Goal: Information Seeking & Learning: Learn about a topic

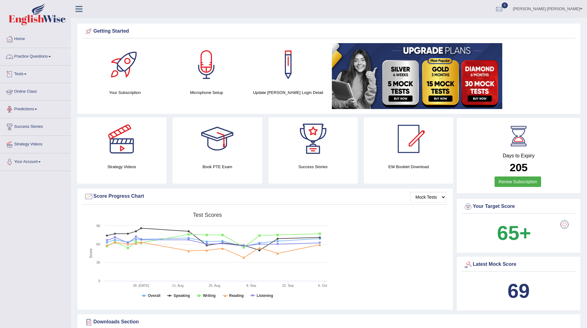
click at [40, 55] on link "Practice Questions" at bounding box center [35, 55] width 70 height 15
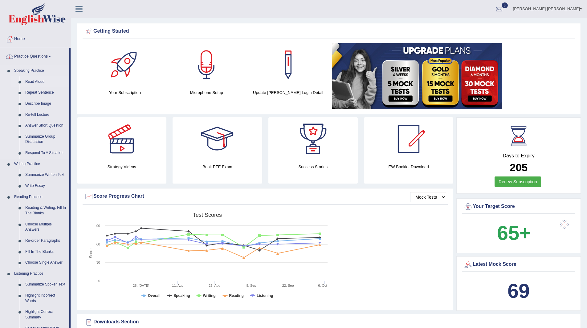
click at [30, 81] on link "Read Aloud" at bounding box center [45, 81] width 47 height 11
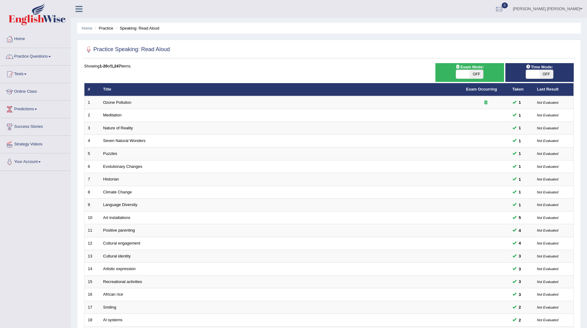
click at [545, 77] on span "OFF" at bounding box center [546, 74] width 14 height 9
checkbox input "true"
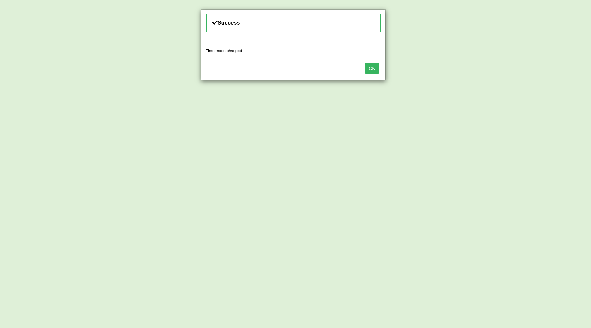
click at [373, 69] on button "OK" at bounding box center [372, 68] width 14 height 10
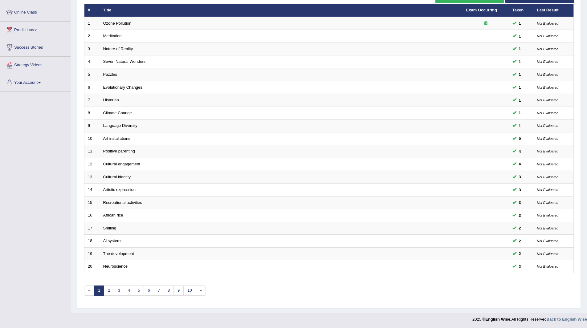
scroll to position [80, 0]
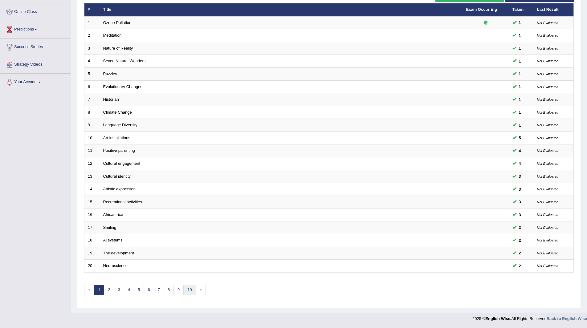
click at [191, 289] on link "10" at bounding box center [189, 290] width 12 height 10
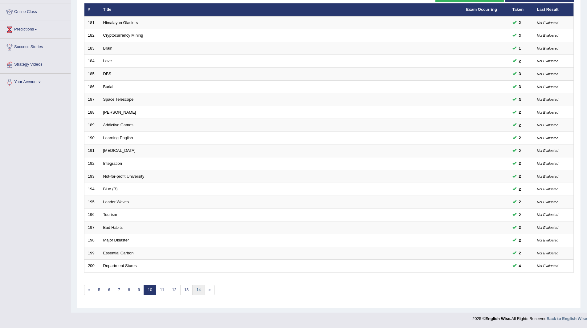
click at [196, 290] on link "14" at bounding box center [198, 290] width 12 height 10
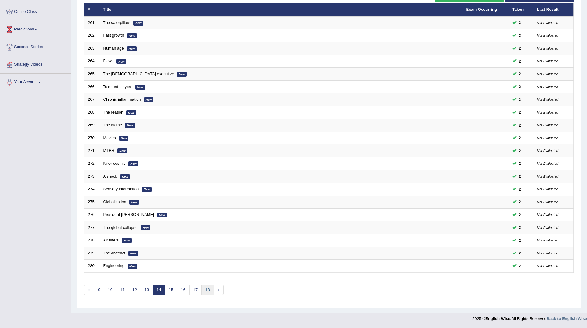
click at [212, 287] on link "18" at bounding box center [207, 290] width 12 height 10
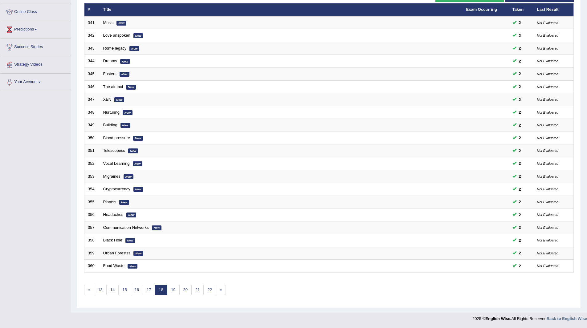
scroll to position [80, 0]
click at [208, 293] on link "22" at bounding box center [209, 290] width 12 height 10
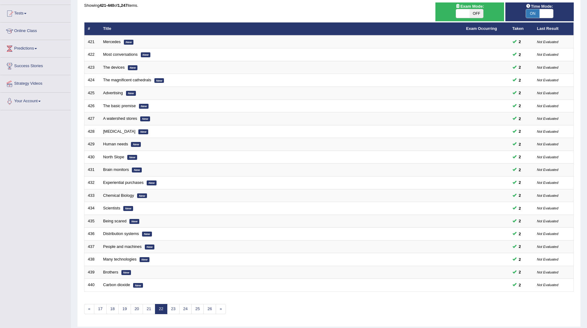
scroll to position [80, 0]
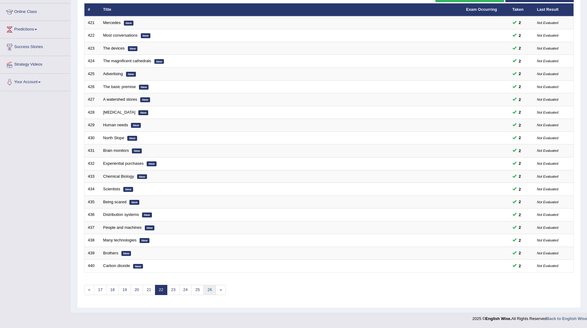
drag, startPoint x: 0, startPoint y: 0, endPoint x: 208, endPoint y: 293, distance: 359.7
click at [208, 293] on link "26" at bounding box center [209, 290] width 12 height 10
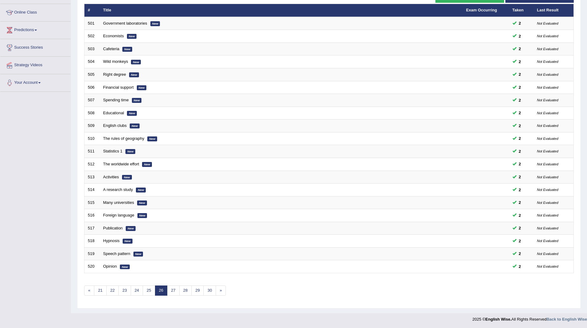
scroll to position [80, 0]
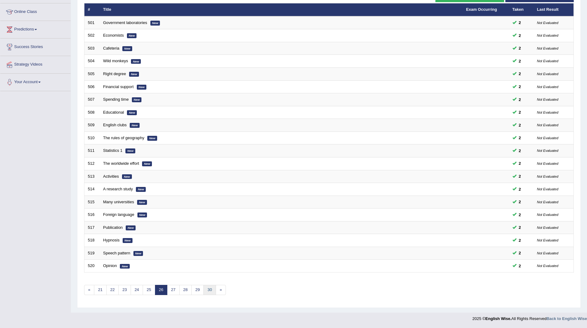
click at [209, 291] on link "30" at bounding box center [209, 290] width 12 height 10
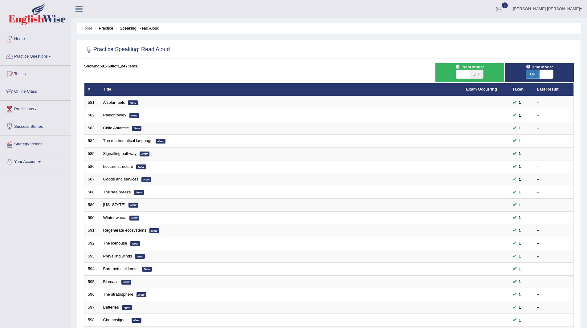
scroll to position [80, 0]
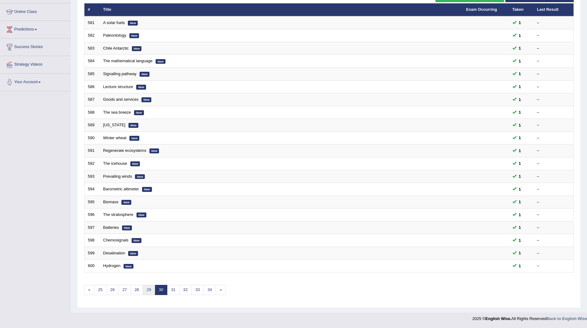
click at [150, 292] on link "29" at bounding box center [149, 290] width 12 height 10
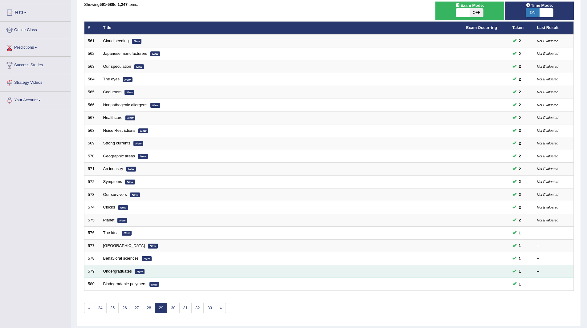
scroll to position [80, 0]
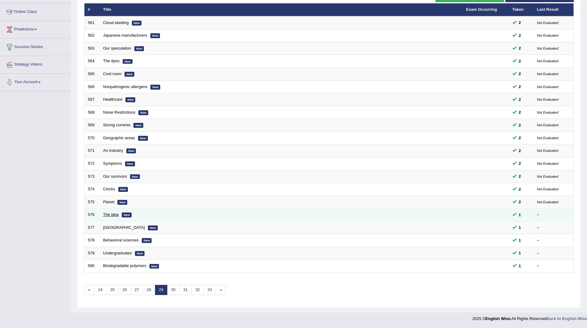
click at [103, 213] on link "The idea" at bounding box center [111, 214] width 16 height 5
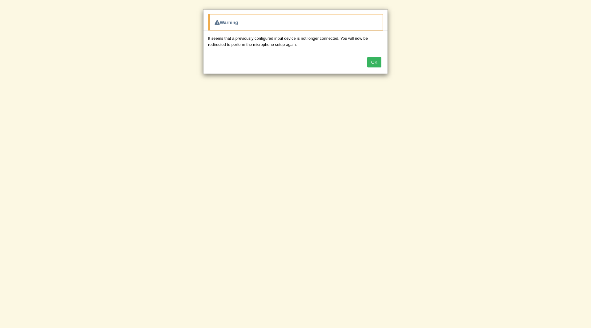
click at [373, 59] on button "OK" at bounding box center [375, 62] width 14 height 10
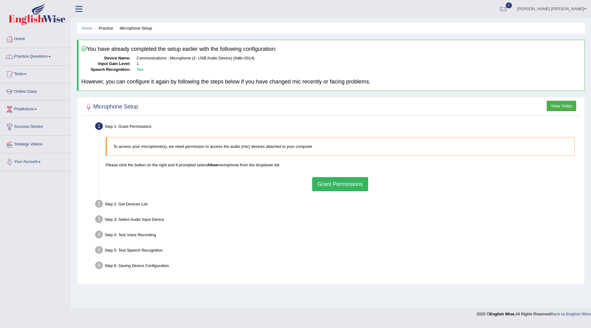
click at [343, 183] on button "Grant Permissions" at bounding box center [340, 184] width 56 height 14
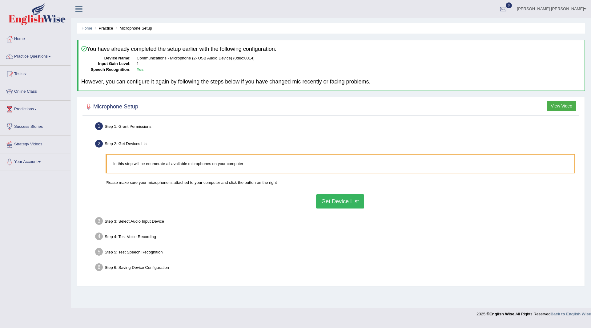
click at [337, 203] on button "Get Device List" at bounding box center [340, 201] width 48 height 14
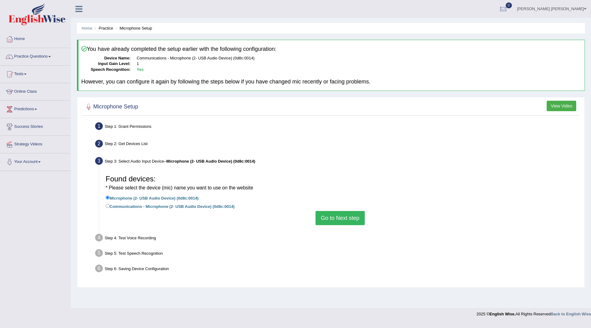
click at [336, 222] on button "Go to Next step" at bounding box center [340, 218] width 49 height 14
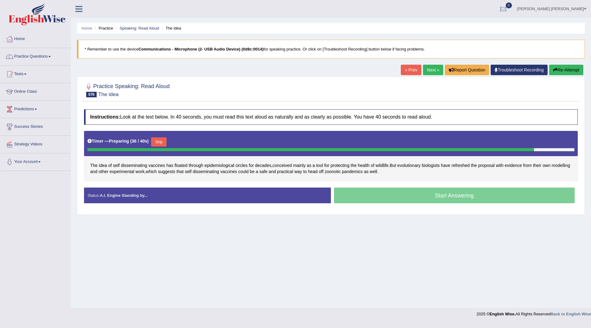
click button "Skip"
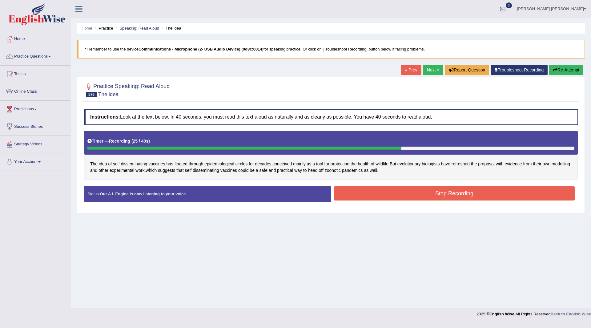
click button "Stop Recording"
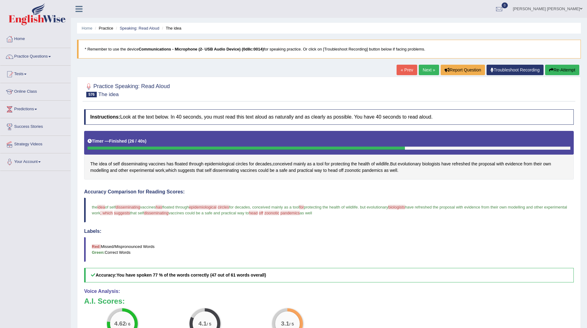
click link "Next »"
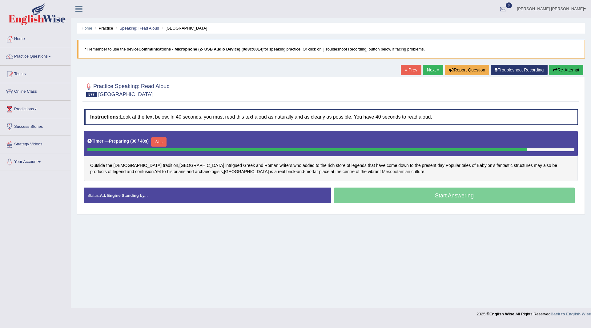
click at [382, 173] on span "Mesopotamian" at bounding box center [396, 172] width 28 height 6
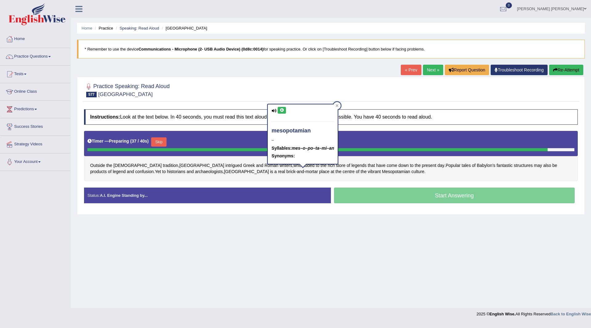
click at [282, 111] on icon at bounding box center [282, 110] width 5 height 4
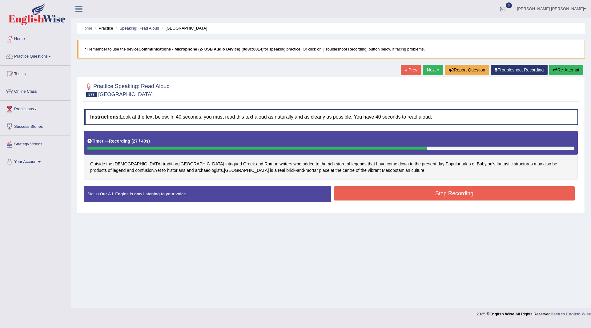
click at [381, 189] on button "Stop Recording" at bounding box center [454, 193] width 241 height 14
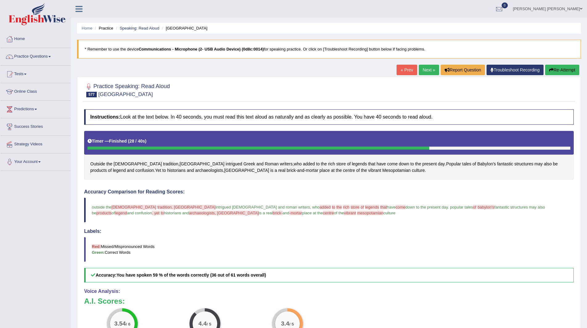
click at [423, 69] on link "Next »" at bounding box center [429, 70] width 20 height 10
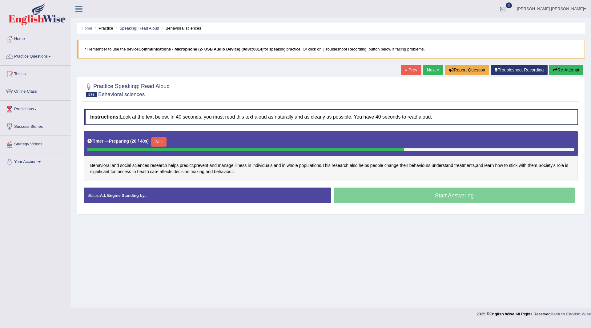
click at [160, 140] on button "Skip" at bounding box center [158, 141] width 15 height 9
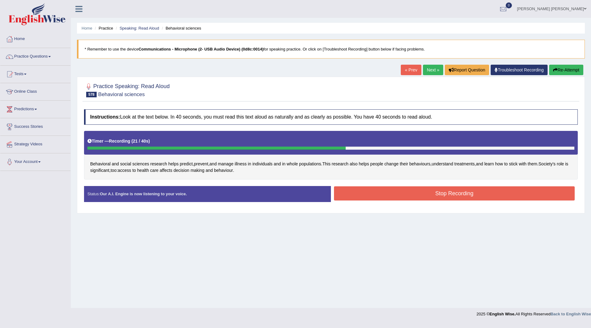
click at [357, 194] on button "Stop Recording" at bounding box center [454, 193] width 241 height 14
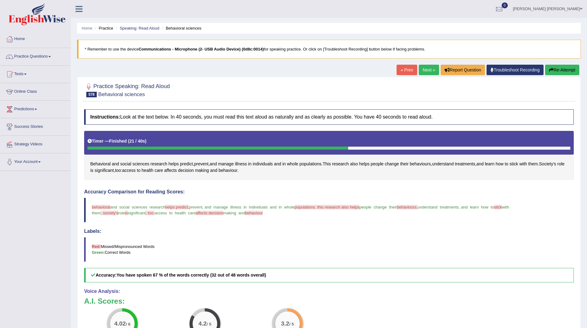
click at [424, 70] on link "Next »" at bounding box center [429, 70] width 20 height 10
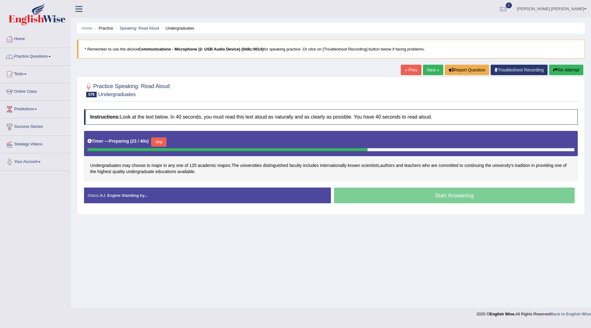
click at [164, 141] on button "Skip" at bounding box center [158, 141] width 15 height 9
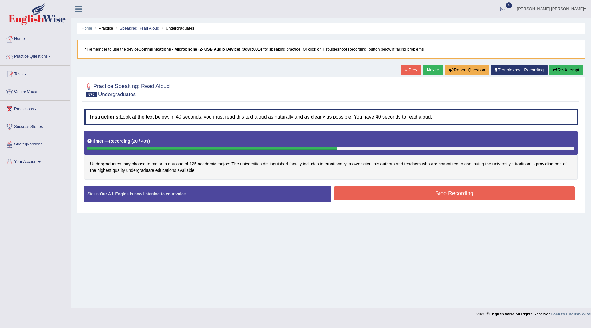
click at [359, 195] on button "Stop Recording" at bounding box center [454, 193] width 241 height 14
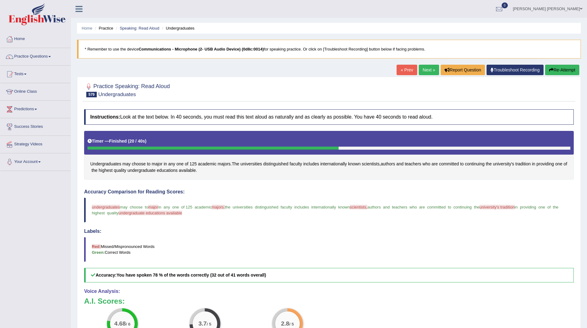
click at [425, 70] on link "Next »" at bounding box center [429, 70] width 20 height 10
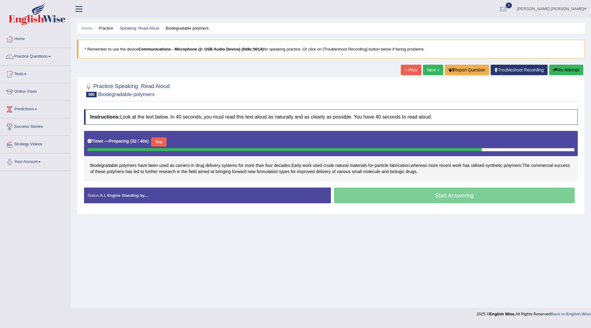
click at [162, 141] on button "Skip" at bounding box center [158, 141] width 15 height 9
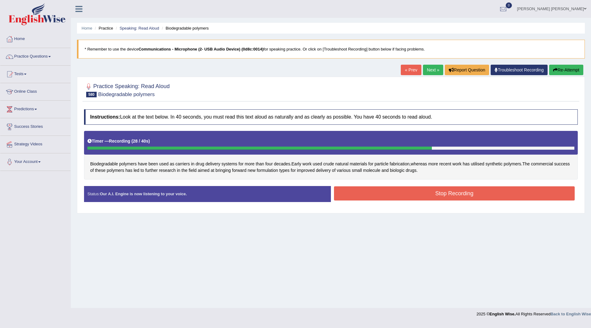
click at [361, 196] on button "Stop Recording" at bounding box center [454, 193] width 241 height 14
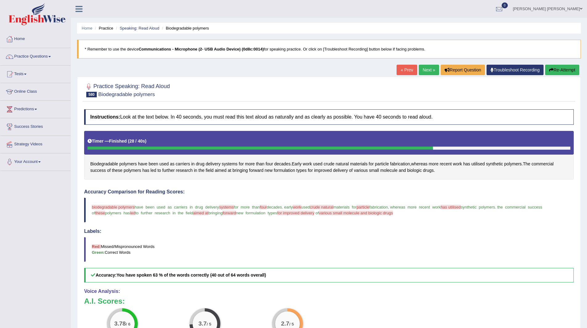
click at [24, 55] on link "Practice Questions" at bounding box center [35, 55] width 70 height 15
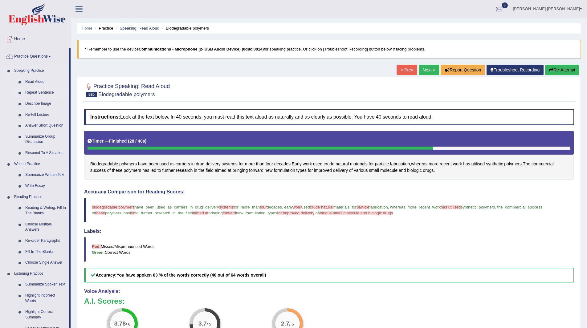
click at [41, 91] on link "Repeat Sentence" at bounding box center [45, 92] width 47 height 11
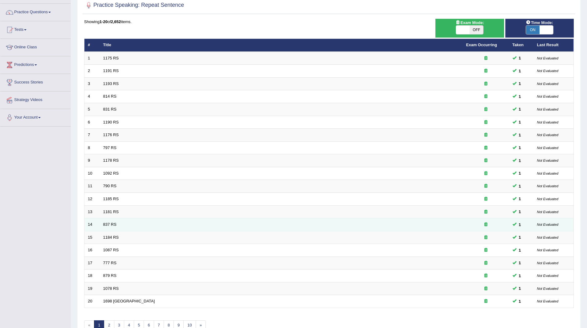
scroll to position [80, 0]
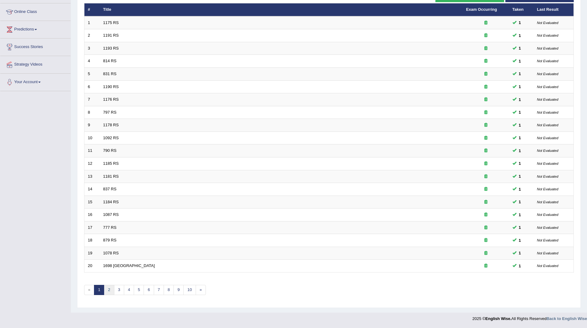
click at [110, 291] on link "2" at bounding box center [109, 290] width 10 height 10
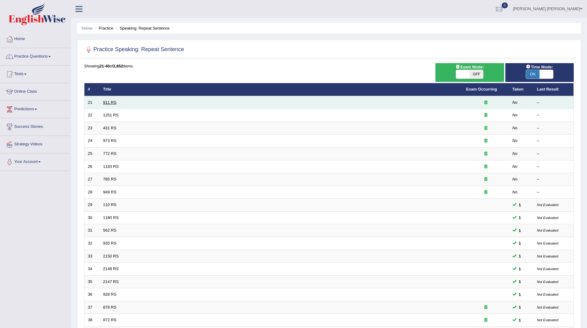
click at [110, 100] on link "911 RS" at bounding box center [109, 102] width 13 height 5
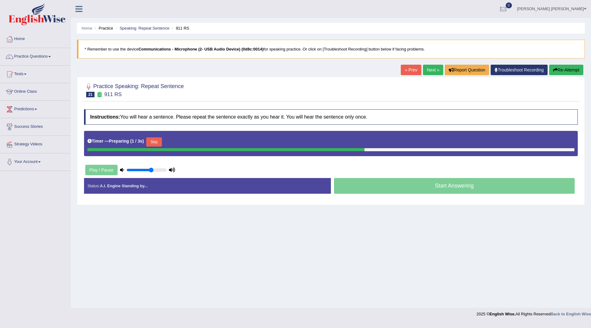
click at [156, 146] on button "Skip" at bounding box center [153, 141] width 15 height 9
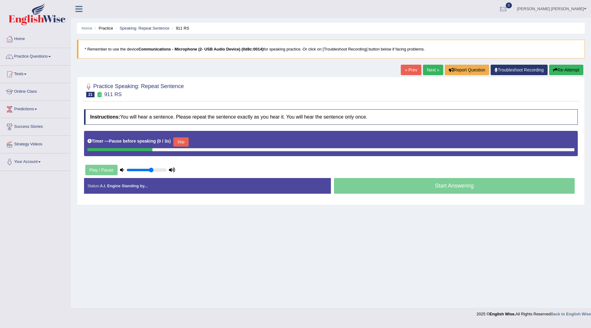
click at [180, 142] on button "Skip" at bounding box center [180, 141] width 15 height 9
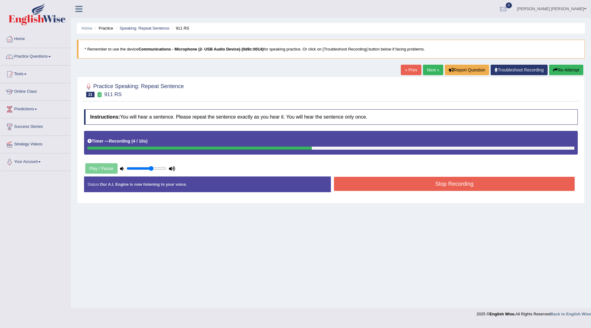
click at [356, 185] on button "Stop Recording" at bounding box center [454, 184] width 241 height 14
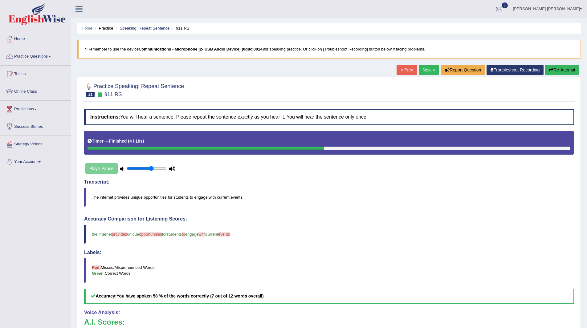
click at [422, 71] on link "Next »" at bounding box center [429, 70] width 20 height 10
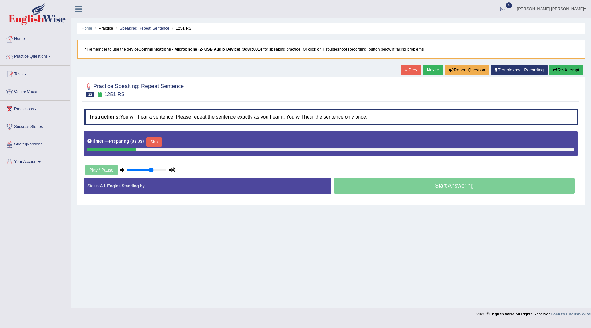
click at [161, 141] on button "Skip" at bounding box center [153, 141] width 15 height 9
click at [177, 141] on button "Skip" at bounding box center [180, 141] width 15 height 9
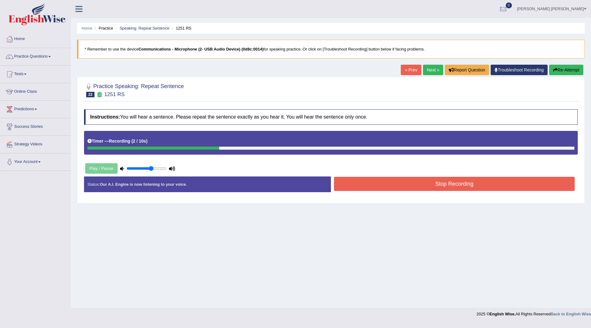
click at [370, 180] on button "Stop Recording" at bounding box center [454, 184] width 241 height 14
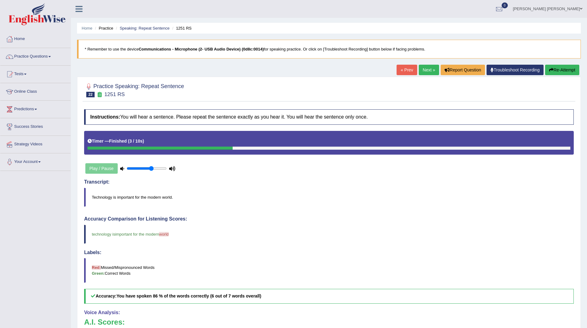
click at [425, 70] on link "Next »" at bounding box center [429, 70] width 20 height 10
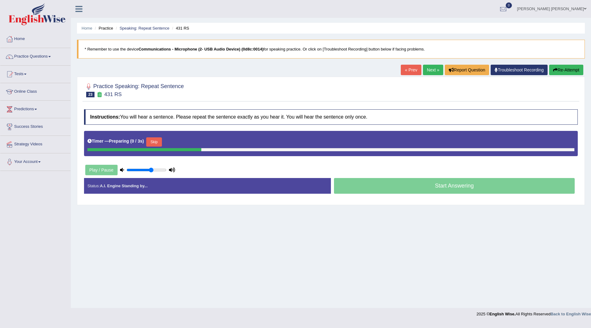
click at [157, 142] on button "Skip" at bounding box center [153, 141] width 15 height 9
click at [185, 141] on button "Skip" at bounding box center [180, 141] width 15 height 9
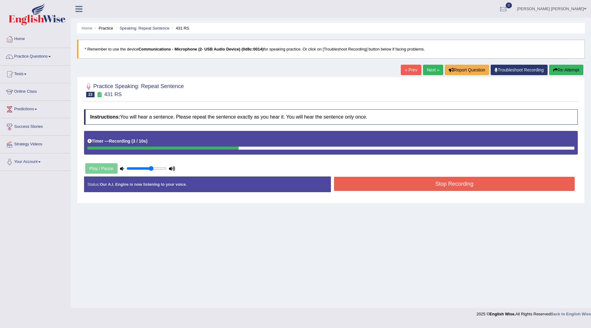
click at [356, 189] on button "Stop Recording" at bounding box center [454, 184] width 241 height 14
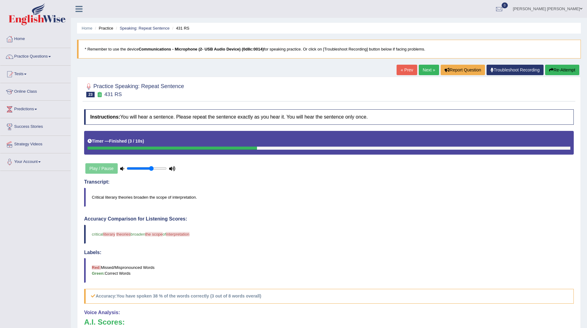
click at [427, 71] on link "Next »" at bounding box center [429, 70] width 20 height 10
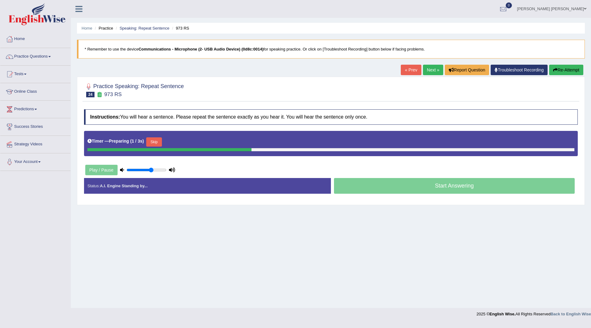
click at [155, 142] on button "Skip" at bounding box center [153, 141] width 15 height 9
click at [183, 141] on button "Skip" at bounding box center [180, 141] width 15 height 9
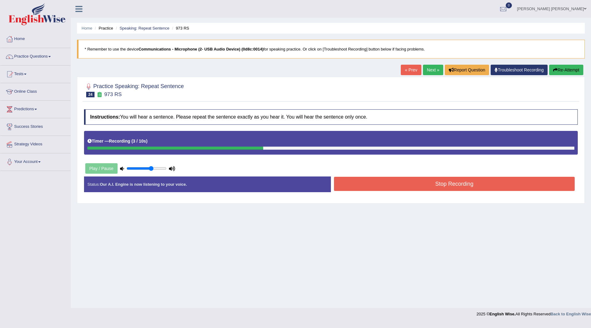
click at [352, 185] on button "Stop Recording" at bounding box center [454, 184] width 241 height 14
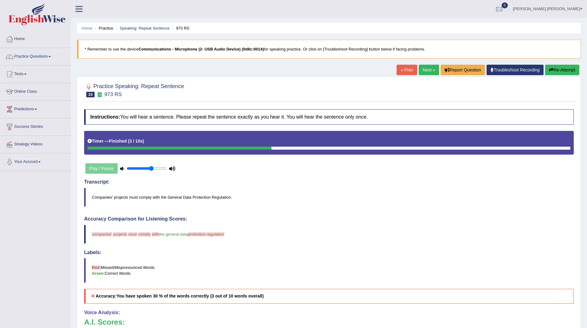
click at [422, 71] on link "Next »" at bounding box center [429, 70] width 20 height 10
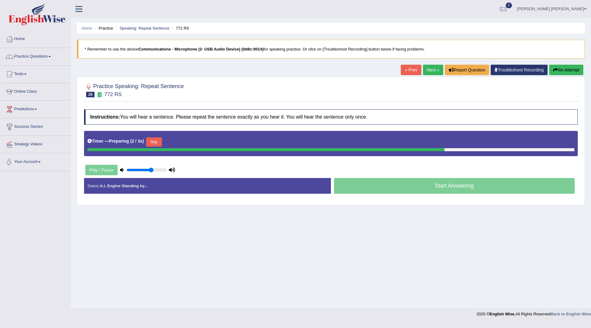
click at [151, 140] on button "Skip" at bounding box center [153, 141] width 15 height 9
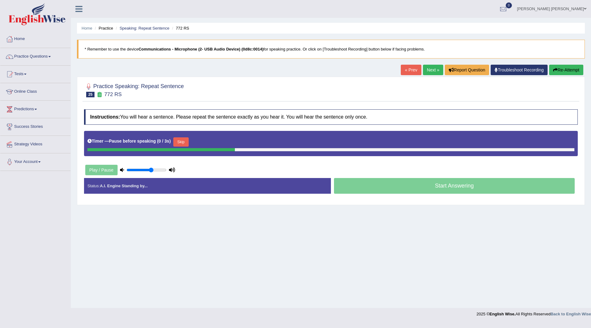
click at [181, 143] on button "Skip" at bounding box center [180, 141] width 15 height 9
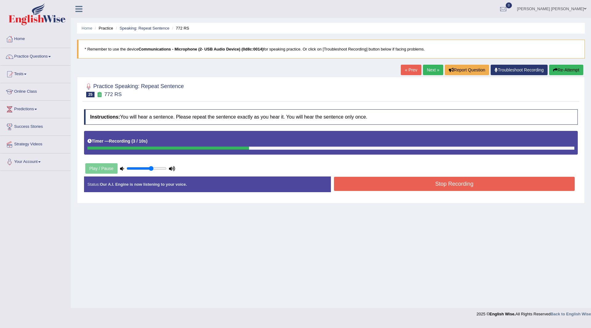
click at [390, 186] on button "Stop Recording" at bounding box center [454, 184] width 241 height 14
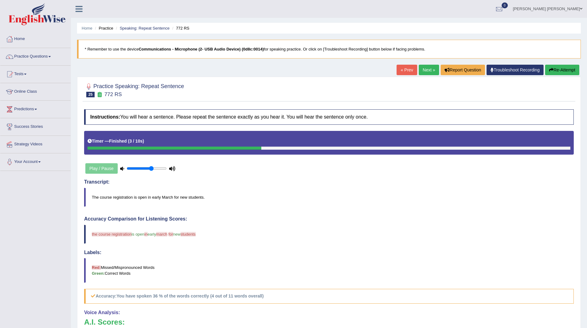
click at [423, 69] on link "Next »" at bounding box center [429, 70] width 20 height 10
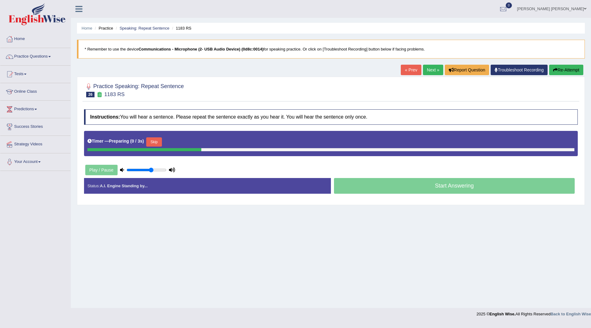
click at [156, 137] on button "Skip" at bounding box center [153, 141] width 15 height 9
click at [180, 140] on button "Skip" at bounding box center [180, 141] width 15 height 9
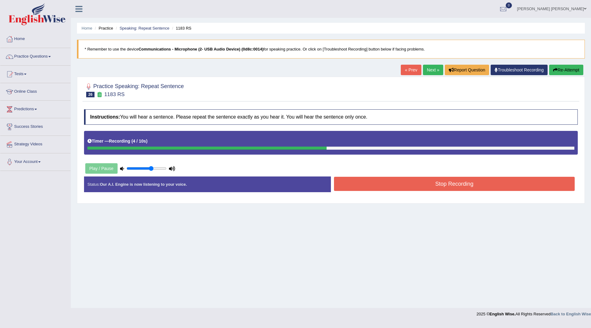
click at [363, 183] on button "Stop Recording" at bounding box center [454, 184] width 241 height 14
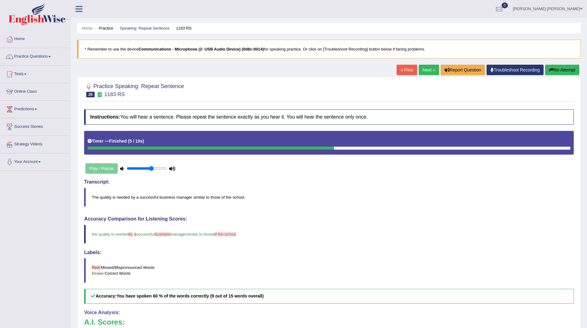
click at [426, 66] on link "Next »" at bounding box center [429, 70] width 20 height 10
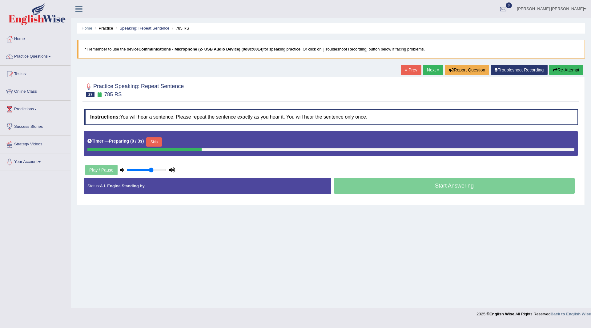
click at [156, 142] on button "Skip" at bounding box center [153, 141] width 15 height 9
click at [187, 143] on button "Skip" at bounding box center [180, 141] width 15 height 9
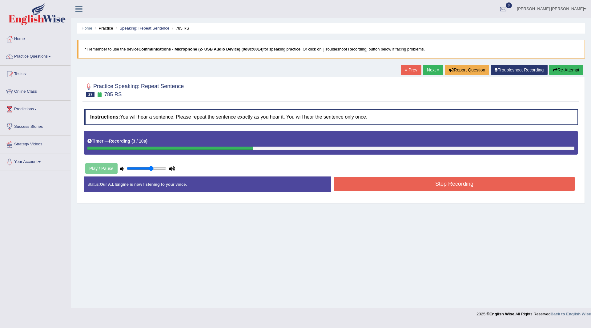
click at [371, 181] on button "Stop Recording" at bounding box center [454, 184] width 241 height 14
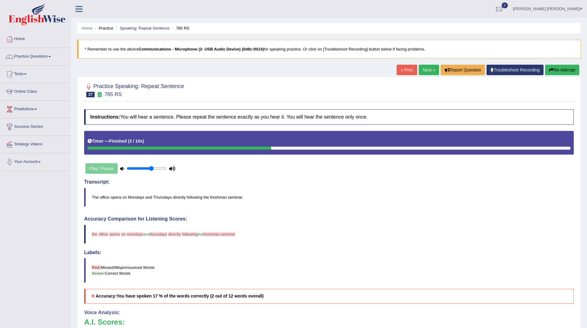
click at [422, 68] on link "Next »" at bounding box center [429, 70] width 20 height 10
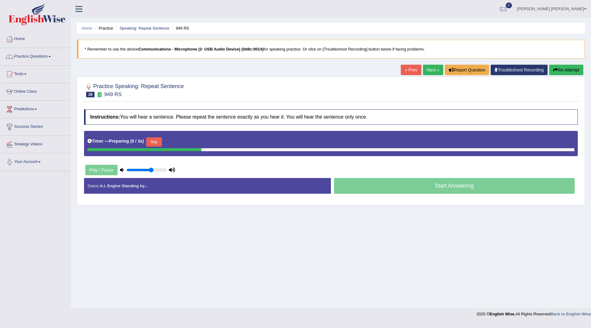
click at [156, 142] on button "Skip" at bounding box center [153, 141] width 15 height 9
click at [180, 142] on button "Skip" at bounding box center [180, 141] width 15 height 9
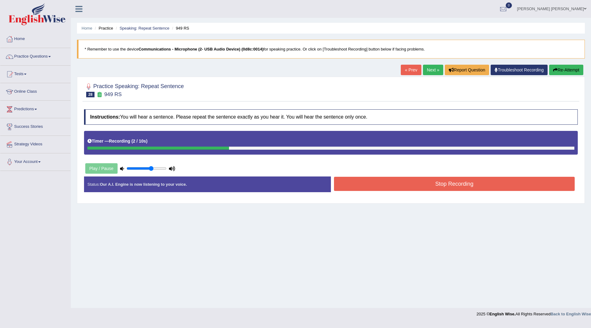
click at [350, 180] on button "Stop Recording" at bounding box center [454, 184] width 241 height 14
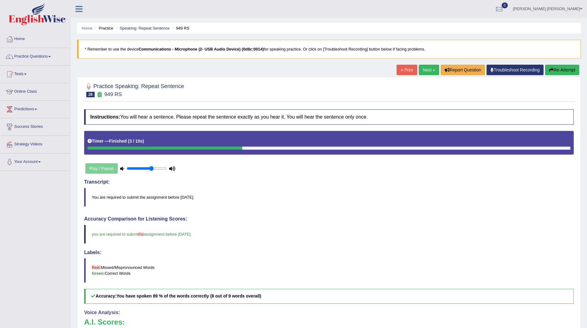
click at [424, 68] on link "Next »" at bounding box center [429, 70] width 20 height 10
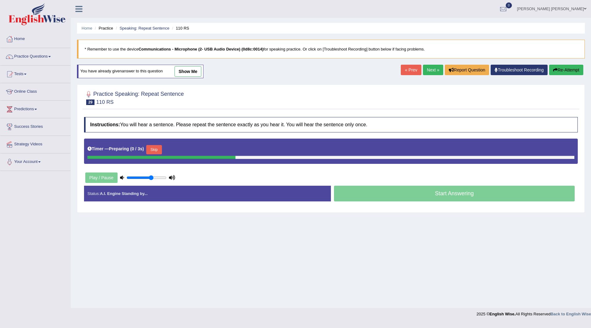
click at [158, 149] on button "Skip" at bounding box center [153, 149] width 15 height 9
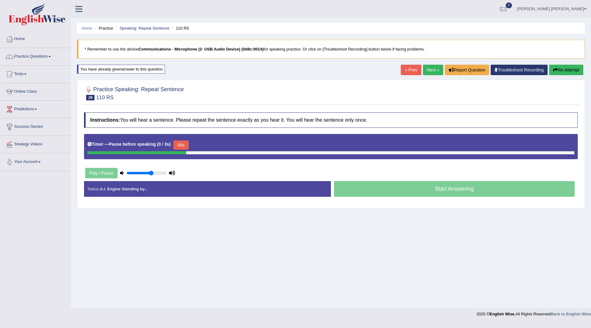
click at [188, 143] on button "Skip" at bounding box center [180, 144] width 15 height 9
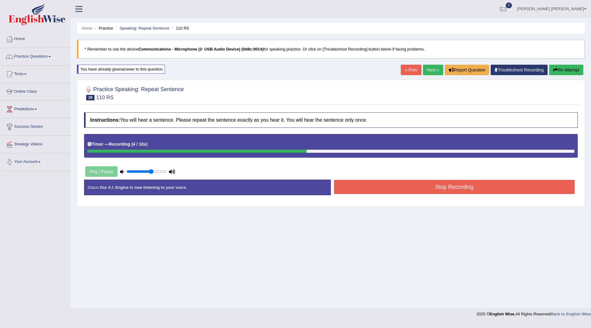
click at [368, 183] on button "Stop Recording" at bounding box center [454, 187] width 241 height 14
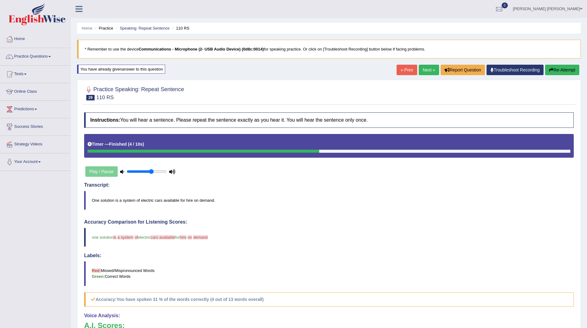
click at [29, 54] on link "Practice Questions" at bounding box center [35, 55] width 70 height 15
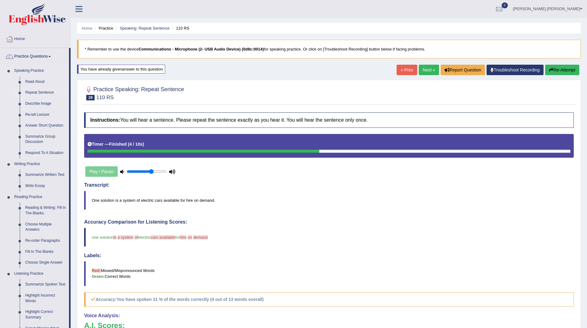
click at [39, 93] on link "Repeat Sentence" at bounding box center [45, 92] width 47 height 11
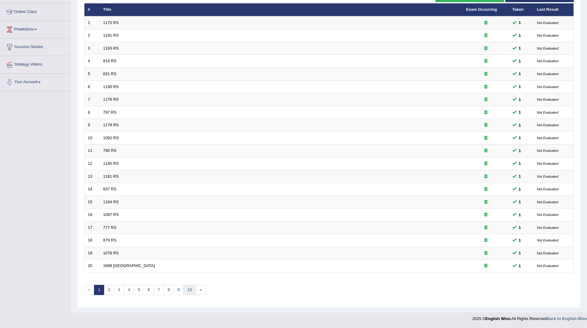
click at [193, 291] on link "10" at bounding box center [189, 290] width 12 height 10
click at [201, 286] on link "14" at bounding box center [198, 290] width 12 height 10
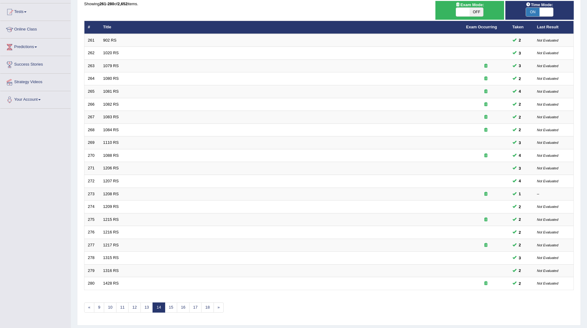
scroll to position [80, 0]
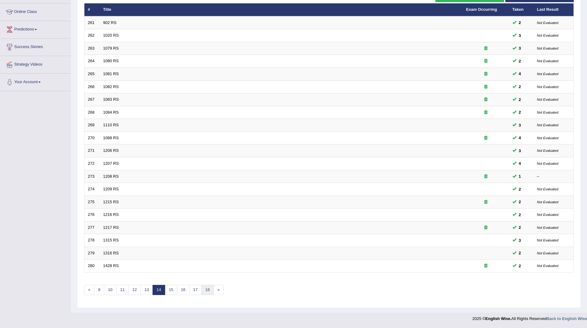
click at [210, 291] on link "18" at bounding box center [207, 290] width 12 height 10
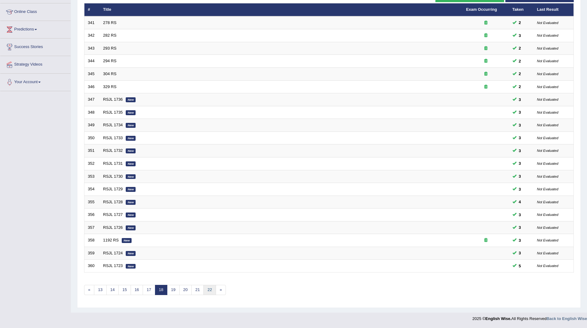
click at [209, 291] on link "22" at bounding box center [209, 290] width 12 height 10
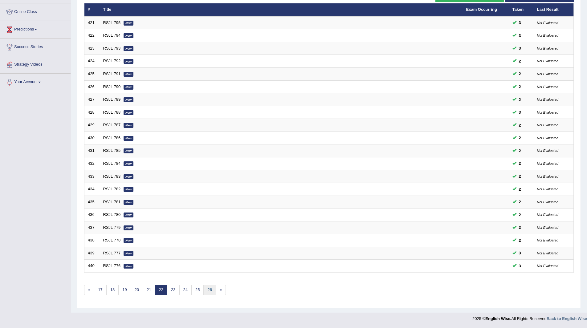
click at [209, 291] on link "26" at bounding box center [209, 290] width 12 height 10
drag, startPoint x: 0, startPoint y: 0, endPoint x: 209, endPoint y: 291, distance: 358.6
click at [209, 291] on link "30" at bounding box center [209, 290] width 12 height 10
drag, startPoint x: 0, startPoint y: 0, endPoint x: 209, endPoint y: 291, distance: 358.6
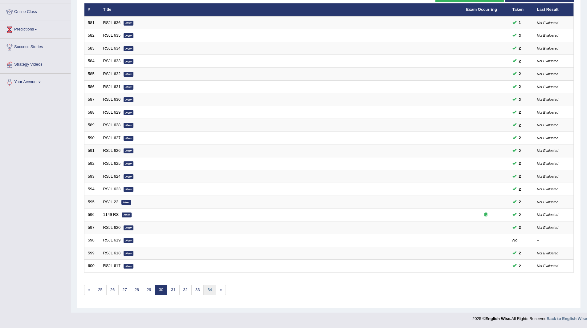
click at [209, 291] on link "34" at bounding box center [209, 290] width 12 height 10
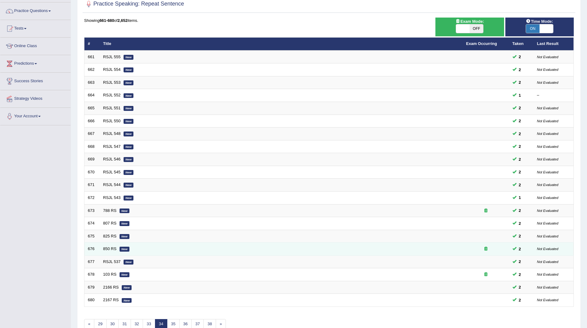
scroll to position [80, 0]
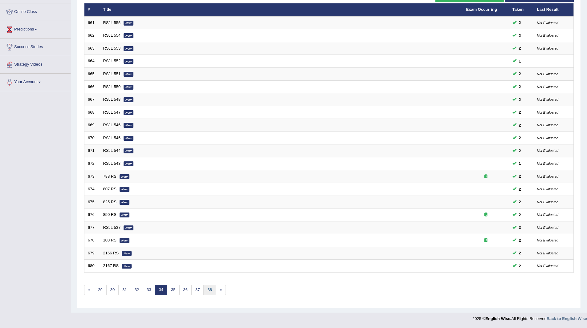
click at [208, 291] on link "38" at bounding box center [209, 290] width 12 height 10
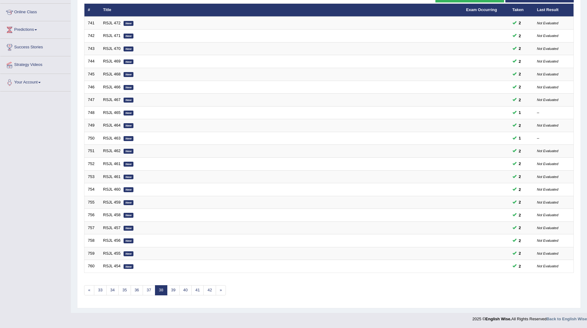
scroll to position [80, 0]
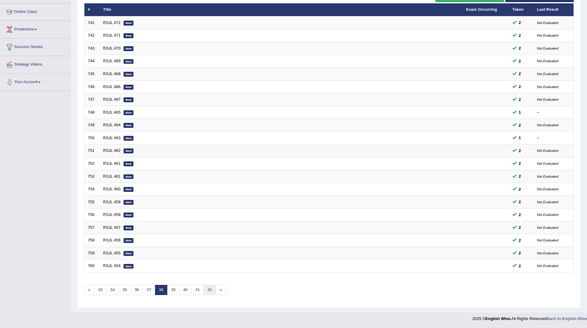
click at [208, 291] on link "42" at bounding box center [209, 290] width 12 height 10
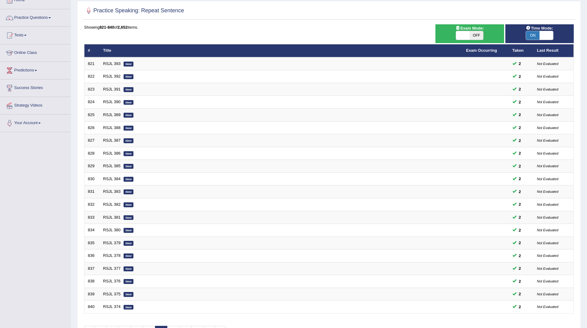
scroll to position [80, 0]
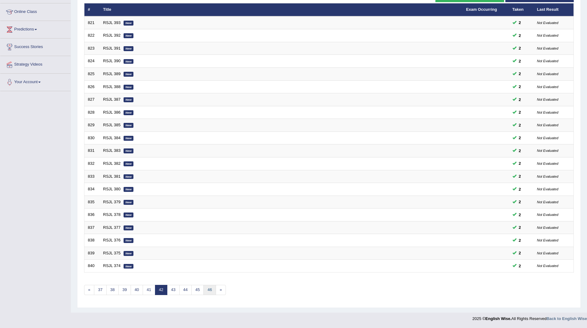
click at [208, 290] on link "46" at bounding box center [209, 290] width 12 height 10
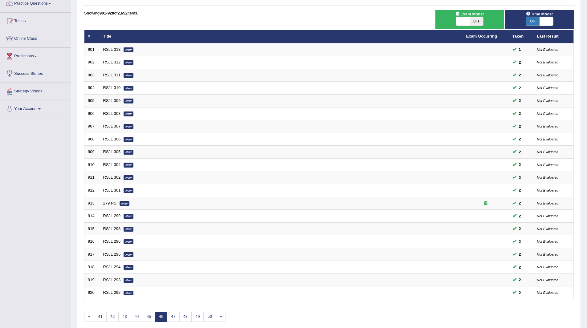
scroll to position [80, 0]
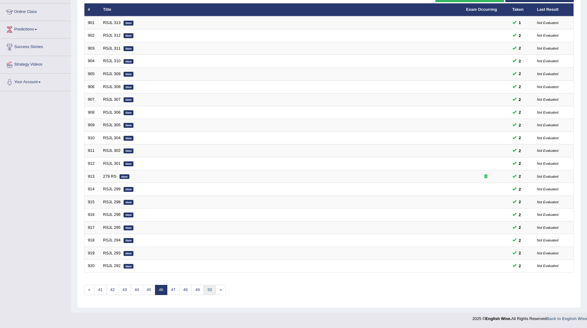
drag, startPoint x: 0, startPoint y: 0, endPoint x: 208, endPoint y: 290, distance: 356.5
click at [208, 290] on link "50" at bounding box center [209, 290] width 12 height 10
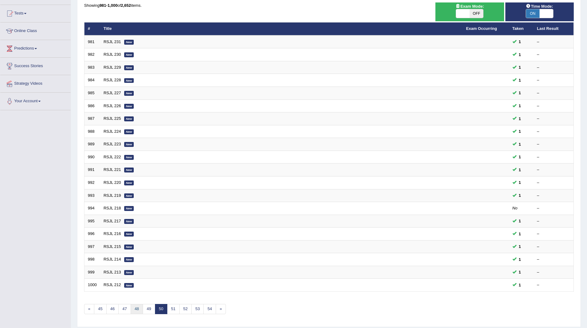
scroll to position [80, 0]
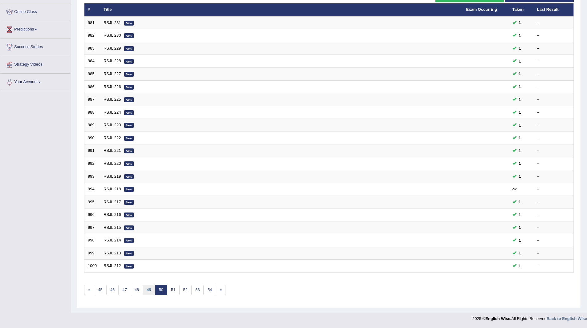
click at [147, 290] on link "49" at bounding box center [149, 290] width 12 height 10
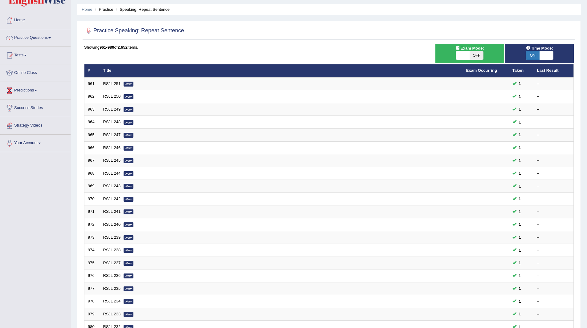
scroll to position [80, 0]
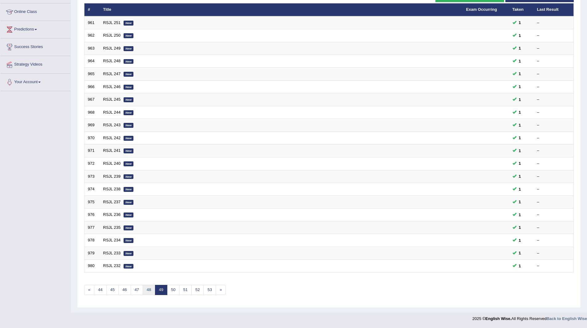
click at [148, 290] on link "48" at bounding box center [149, 290] width 12 height 10
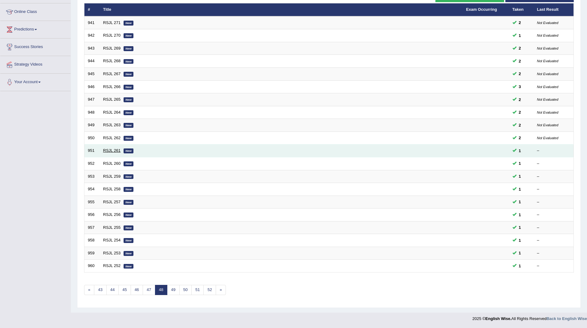
click at [113, 150] on link "RSJL 261" at bounding box center [112, 150] width 18 height 5
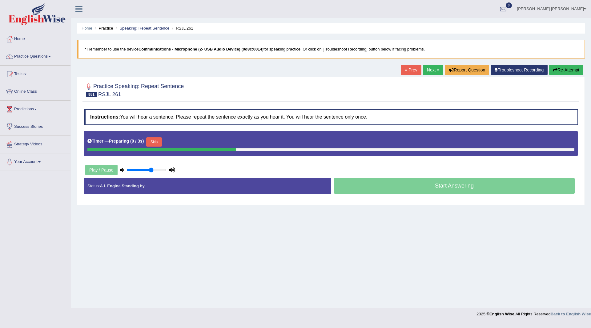
click at [153, 142] on button "Skip" at bounding box center [153, 141] width 15 height 9
click at [183, 143] on button "Skip" at bounding box center [180, 141] width 15 height 9
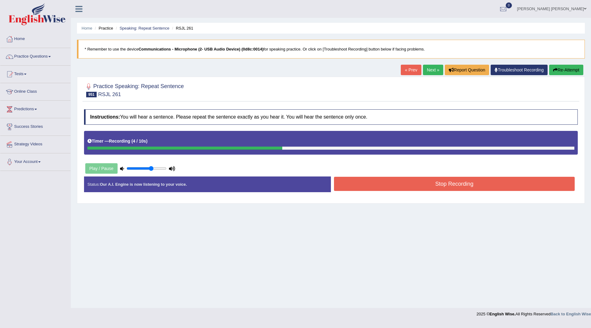
click at [364, 182] on button "Stop Recording" at bounding box center [454, 184] width 241 height 14
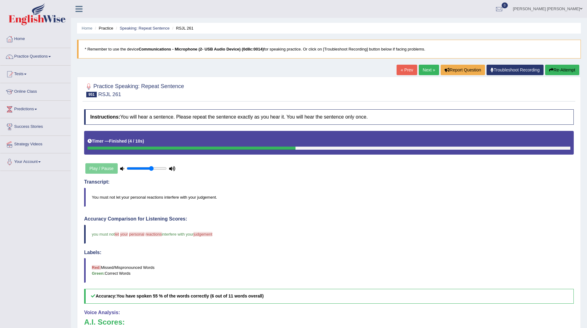
click at [424, 69] on link "Next »" at bounding box center [429, 70] width 20 height 10
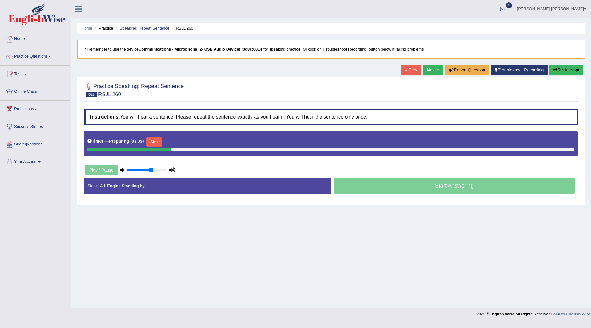
click at [156, 140] on button "Skip" at bounding box center [153, 141] width 15 height 9
click at [181, 138] on button "Skip" at bounding box center [180, 141] width 15 height 9
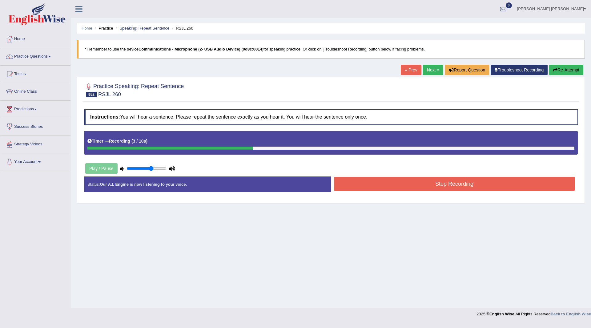
click at [358, 183] on button "Stop Recording" at bounding box center [454, 184] width 241 height 14
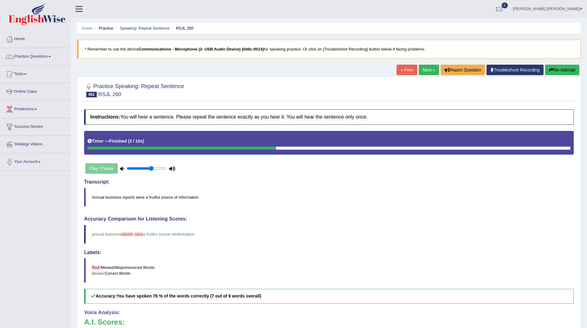
click at [420, 70] on link "Next »" at bounding box center [429, 70] width 20 height 10
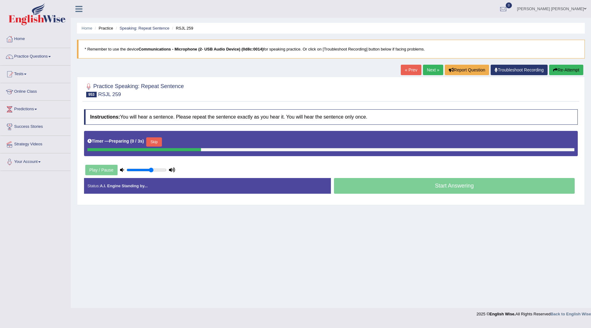
click at [157, 143] on button "Skip" at bounding box center [153, 141] width 15 height 9
click at [180, 140] on button "Skip" at bounding box center [180, 141] width 15 height 9
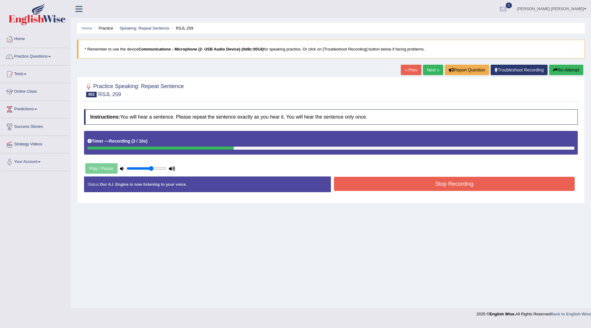
click at [356, 186] on button "Stop Recording" at bounding box center [454, 184] width 241 height 14
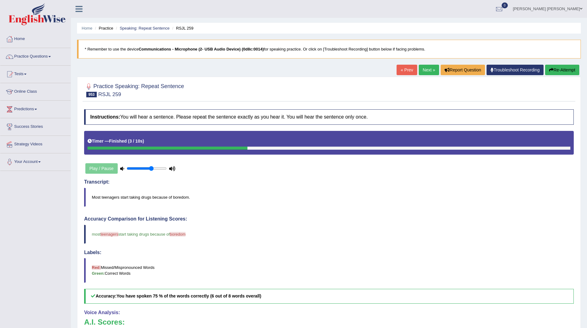
click at [420, 70] on link "Next »" at bounding box center [429, 70] width 20 height 10
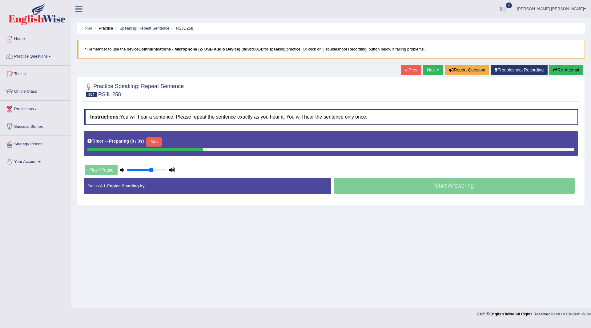
click at [158, 138] on button "Skip" at bounding box center [153, 141] width 15 height 9
click at [180, 142] on button "Skip" at bounding box center [180, 141] width 15 height 9
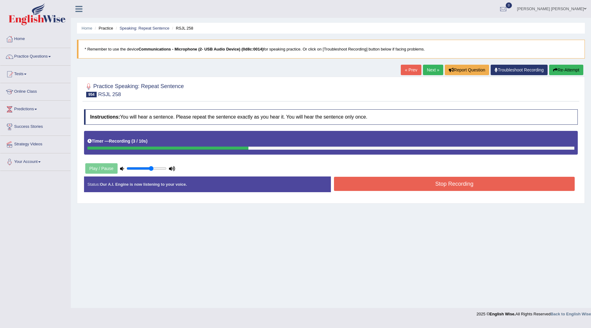
click at [351, 181] on button "Stop Recording" at bounding box center [454, 184] width 241 height 14
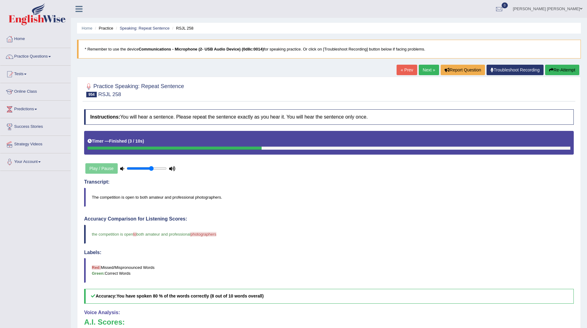
click at [421, 67] on link "Next »" at bounding box center [429, 70] width 20 height 10
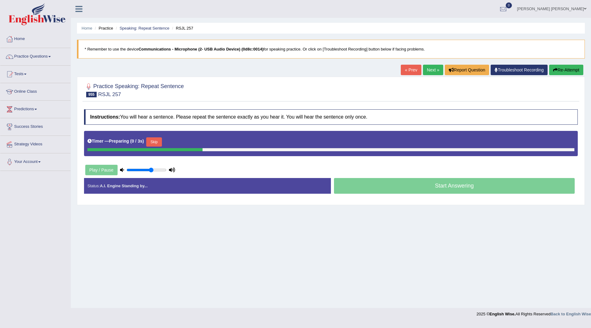
click at [161, 142] on button "Skip" at bounding box center [153, 141] width 15 height 9
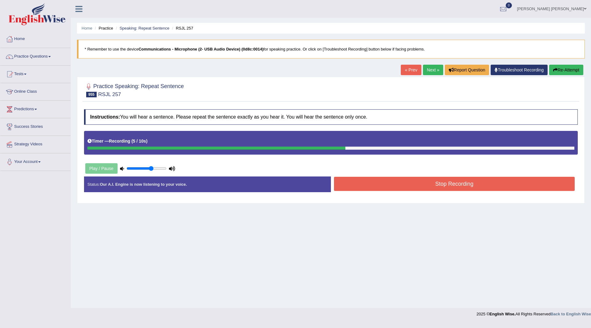
click at [368, 184] on button "Stop Recording" at bounding box center [454, 184] width 241 height 14
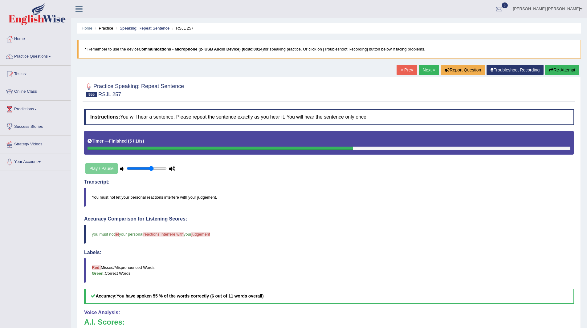
click at [429, 69] on link "Next »" at bounding box center [429, 70] width 20 height 10
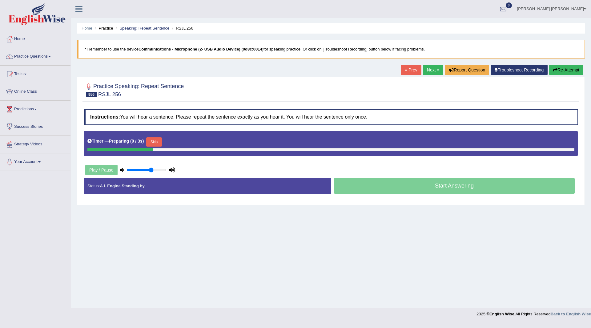
click at [159, 146] on button "Skip" at bounding box center [153, 141] width 15 height 9
click at [188, 139] on button "Skip" at bounding box center [180, 141] width 15 height 9
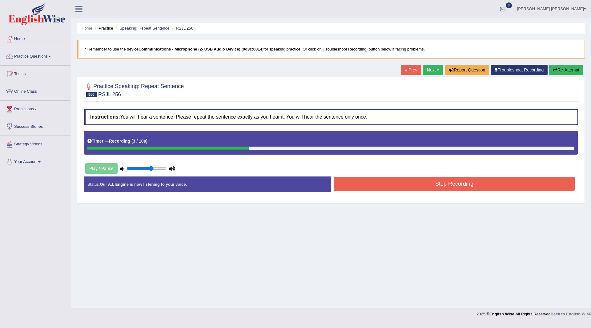
click at [380, 180] on button "Stop Recording" at bounding box center [454, 184] width 241 height 14
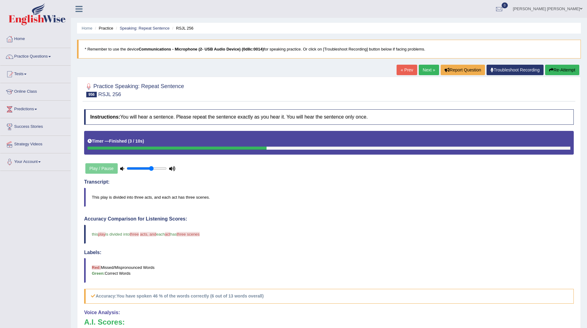
click at [429, 69] on link "Next »" at bounding box center [429, 70] width 20 height 10
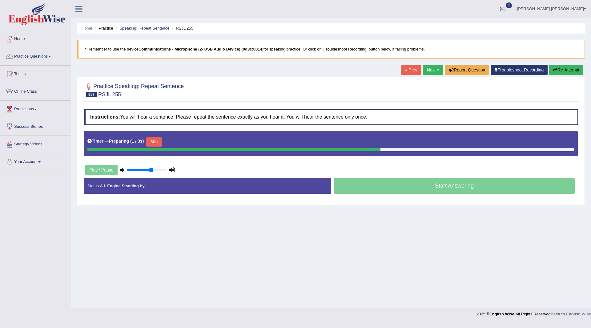
click at [155, 143] on button "Skip" at bounding box center [153, 141] width 15 height 9
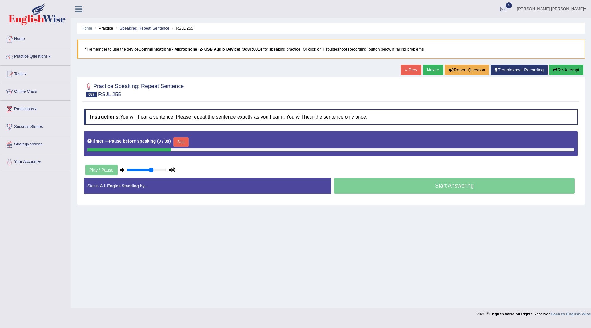
click at [188, 140] on button "Skip" at bounding box center [180, 141] width 15 height 9
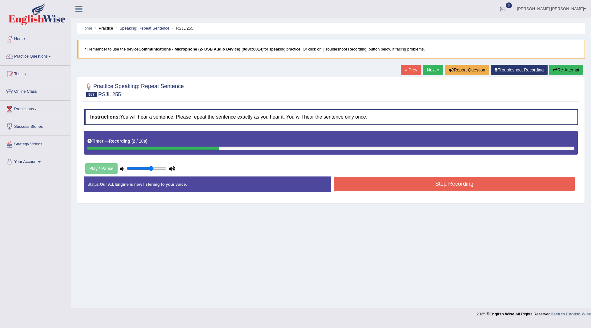
click at [363, 185] on button "Stop Recording" at bounding box center [454, 184] width 241 height 14
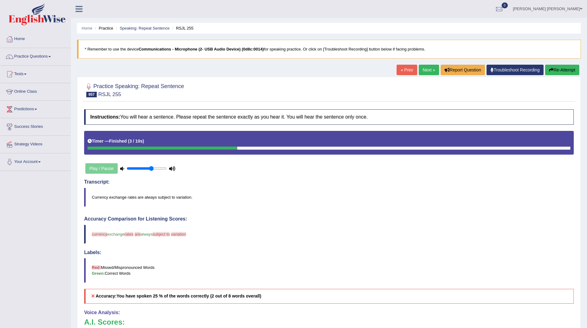
click at [425, 68] on link "Next »" at bounding box center [429, 70] width 20 height 10
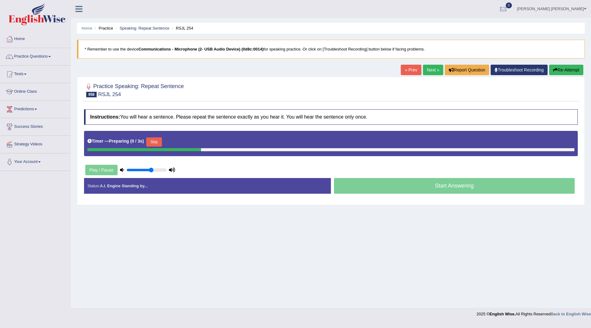
click at [157, 140] on button "Skip" at bounding box center [153, 141] width 15 height 9
click at [184, 141] on button "Skip" at bounding box center [180, 141] width 15 height 9
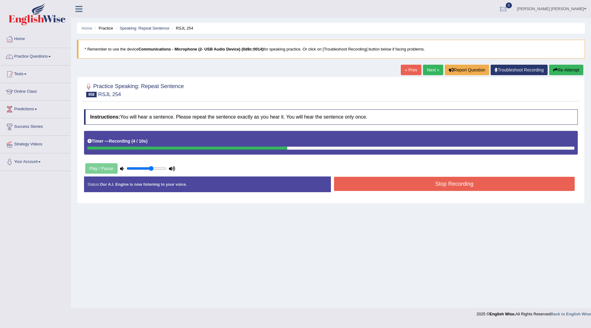
click at [369, 183] on button "Stop Recording" at bounding box center [454, 184] width 241 height 14
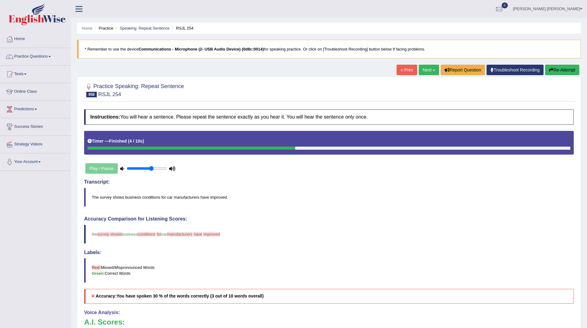
click at [424, 68] on link "Next »" at bounding box center [429, 70] width 20 height 10
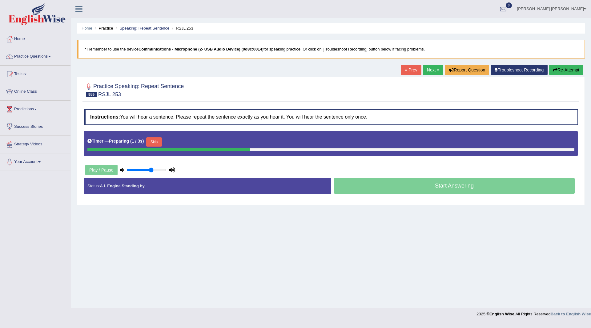
click at [156, 140] on button "Skip" at bounding box center [153, 141] width 15 height 9
click at [194, 144] on div "Timer — Pause before speaking ( 1 / 3s ) Skip" at bounding box center [330, 142] width 487 height 12
click at [186, 145] on button "Skip" at bounding box center [180, 141] width 15 height 9
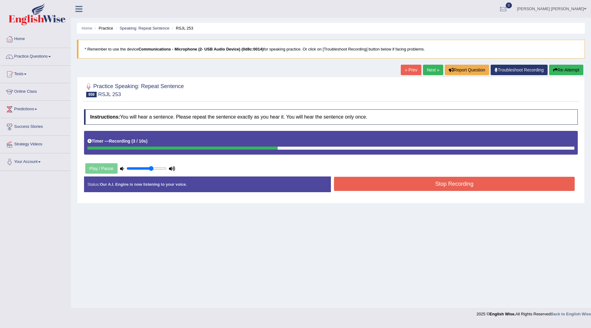
click at [361, 185] on button "Stop Recording" at bounding box center [454, 184] width 241 height 14
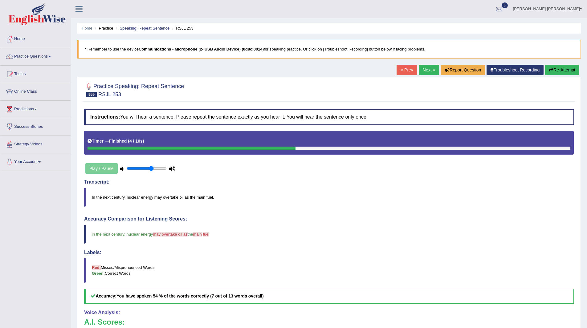
click at [421, 68] on link "Next »" at bounding box center [429, 70] width 20 height 10
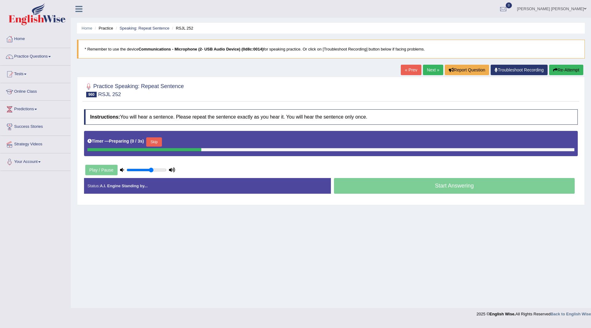
click at [159, 143] on button "Skip" at bounding box center [153, 141] width 15 height 9
click at [180, 142] on button "Skip" at bounding box center [180, 141] width 15 height 9
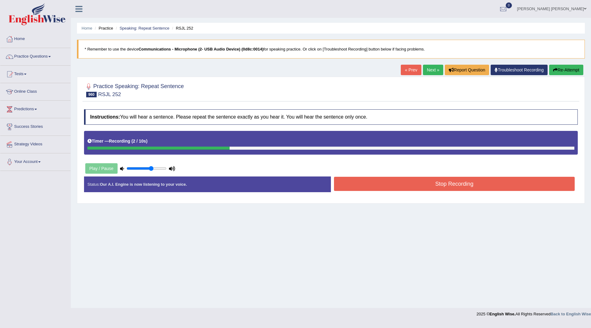
click at [368, 185] on button "Stop Recording" at bounding box center [454, 184] width 241 height 14
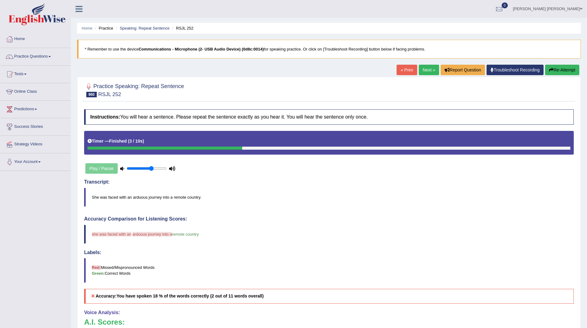
click at [425, 68] on link "Next »" at bounding box center [429, 70] width 20 height 10
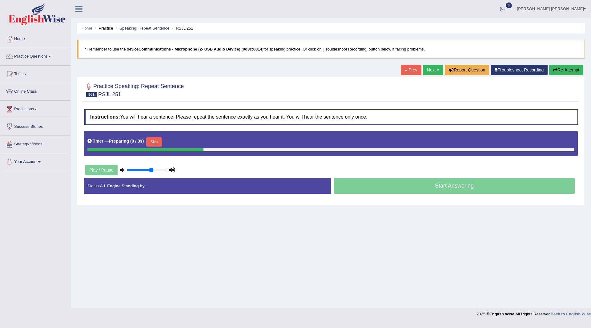
click at [153, 143] on button "Skip" at bounding box center [153, 141] width 15 height 9
click at [180, 143] on button "Skip" at bounding box center [180, 141] width 15 height 9
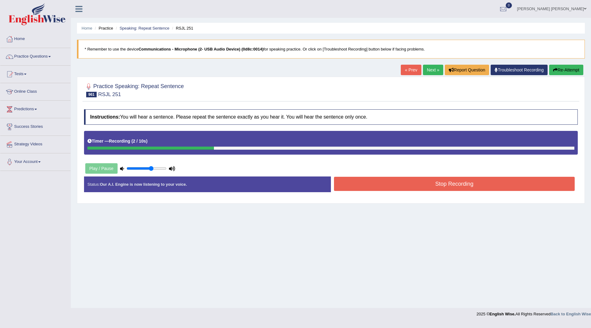
click at [392, 185] on button "Stop Recording" at bounding box center [454, 184] width 241 height 14
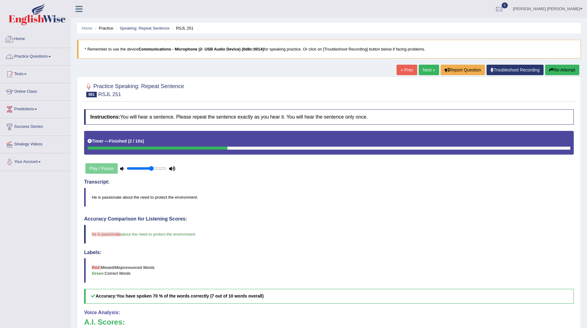
click at [24, 57] on link "Practice Questions" at bounding box center [35, 55] width 70 height 15
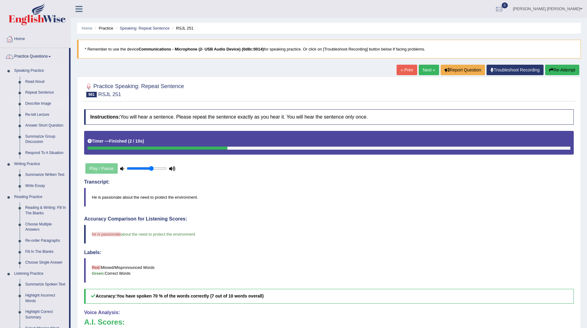
click at [32, 102] on link "Describe Image" at bounding box center [45, 103] width 47 height 11
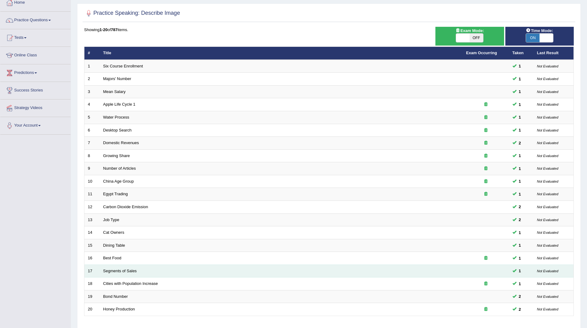
scroll to position [80, 0]
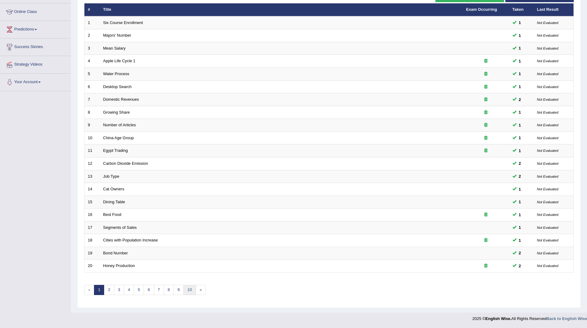
click at [189, 290] on link "10" at bounding box center [189, 290] width 12 height 10
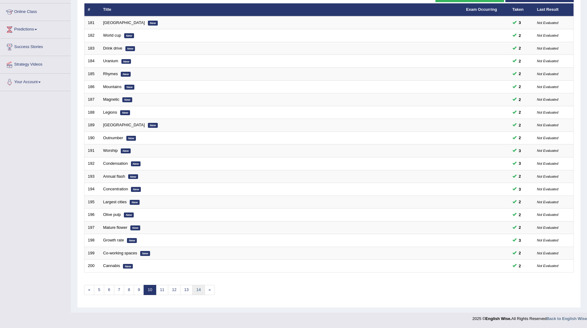
click at [199, 291] on link "14" at bounding box center [198, 290] width 12 height 10
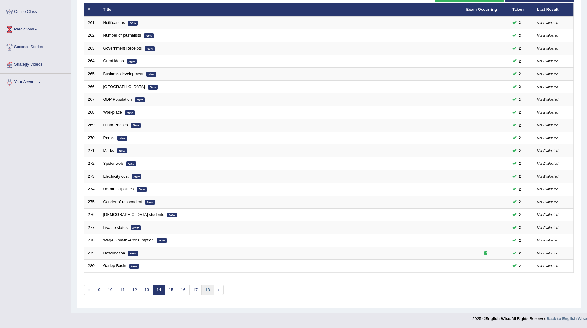
click at [203, 289] on link "18" at bounding box center [207, 290] width 12 height 10
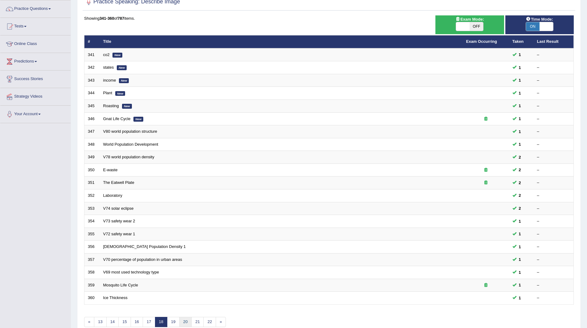
scroll to position [80, 0]
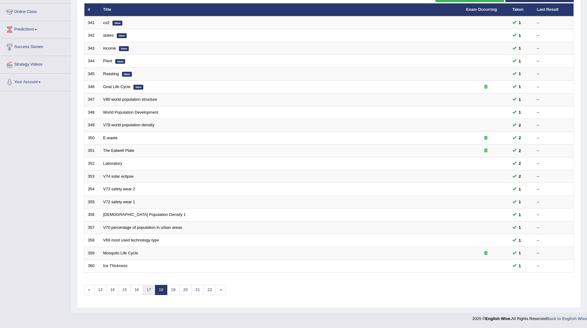
click at [152, 290] on link "17" at bounding box center [149, 290] width 12 height 10
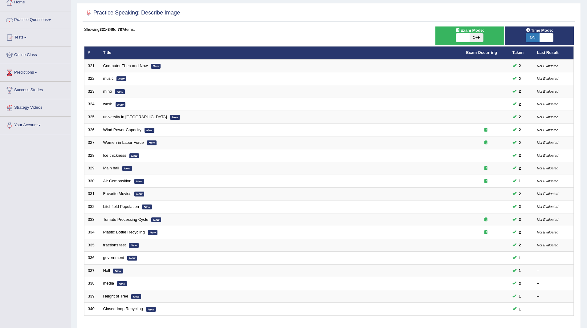
scroll to position [80, 0]
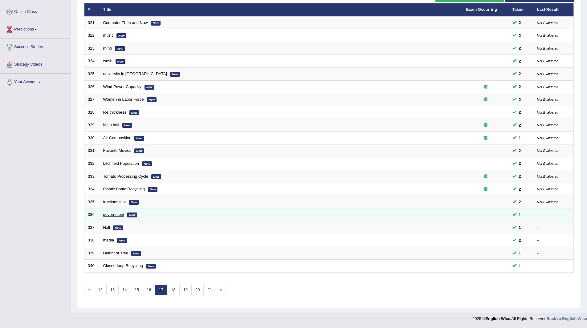
click at [104, 213] on link "government" at bounding box center [113, 214] width 21 height 5
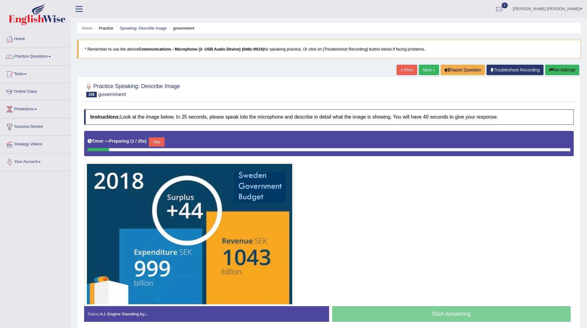
click at [161, 139] on button "Skip" at bounding box center [156, 141] width 15 height 9
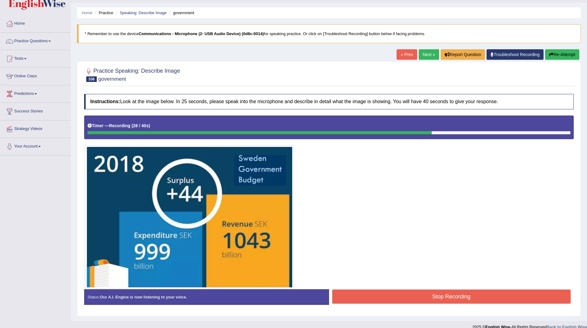
scroll to position [24, 0]
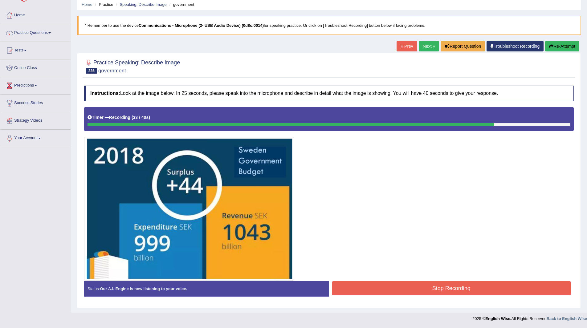
click at [407, 286] on button "Stop Recording" at bounding box center [451, 288] width 239 height 14
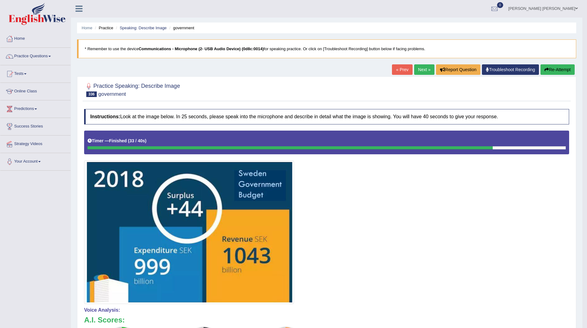
scroll to position [0, 0]
click at [421, 68] on link "Next »" at bounding box center [424, 70] width 20 height 10
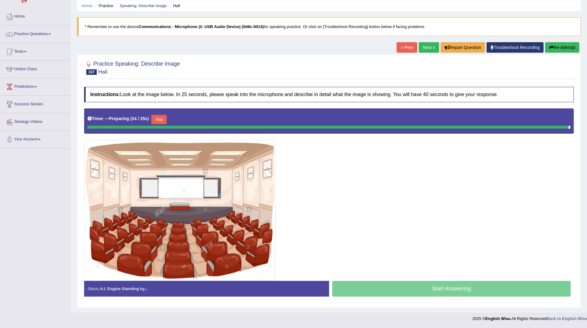
scroll to position [21, 0]
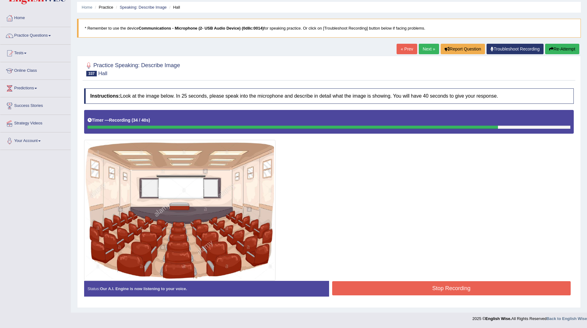
click at [400, 286] on button "Stop Recording" at bounding box center [451, 288] width 239 height 14
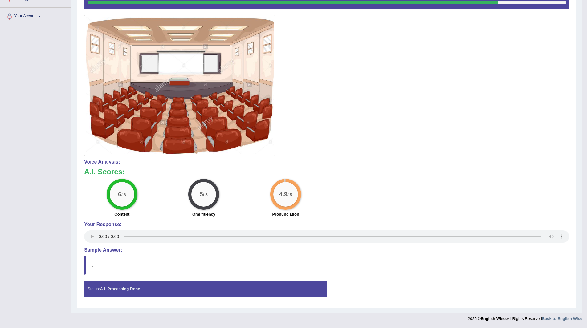
scroll to position [0, 0]
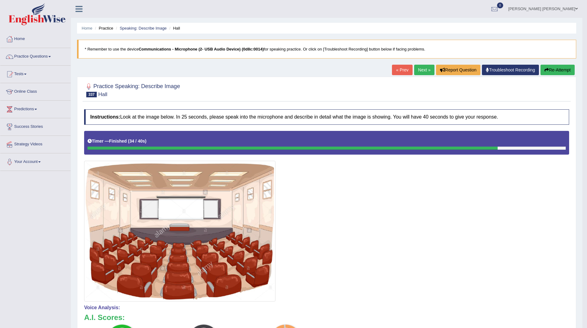
click at [414, 69] on link "Next »" at bounding box center [424, 70] width 20 height 10
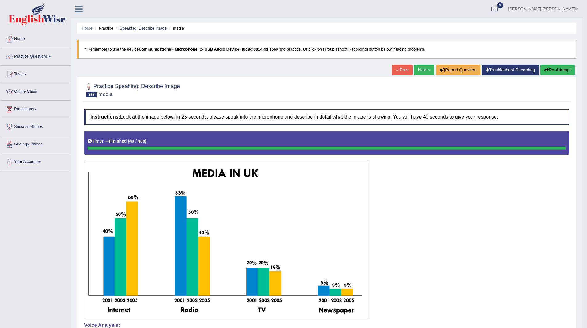
click at [422, 69] on link "Next »" at bounding box center [424, 70] width 20 height 10
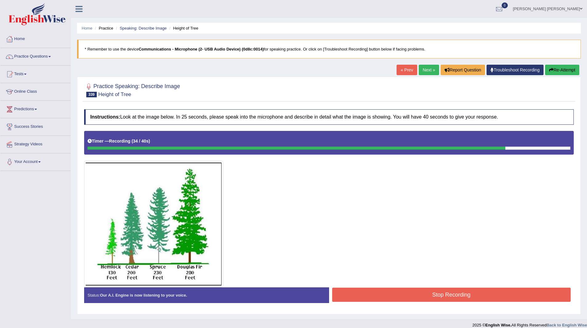
click at [407, 292] on button "Stop Recording" at bounding box center [451, 295] width 239 height 14
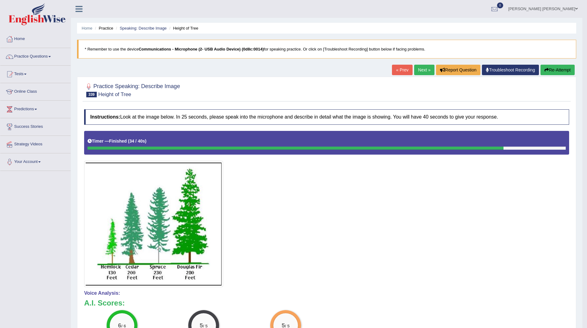
click at [421, 67] on link "Next »" at bounding box center [424, 70] width 20 height 10
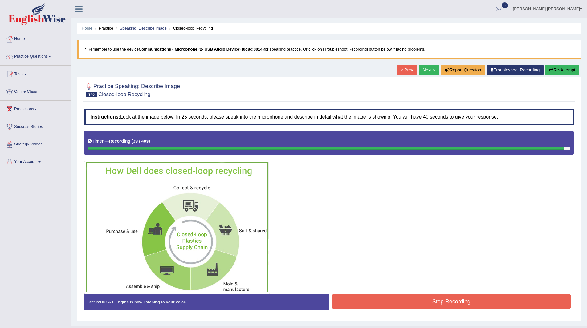
click at [406, 299] on button "Stop Recording" at bounding box center [451, 302] width 239 height 14
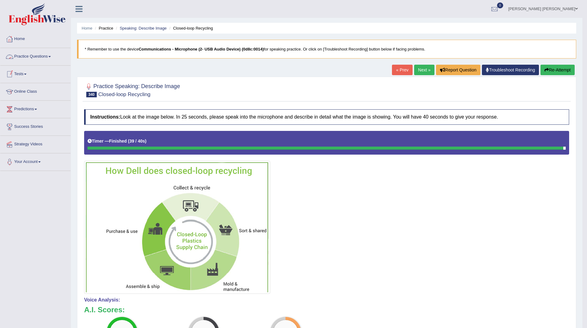
click at [27, 55] on link "Practice Questions" at bounding box center [35, 55] width 70 height 15
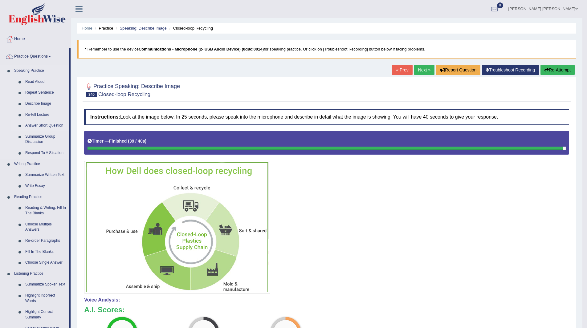
click at [47, 124] on link "Answer Short Question" at bounding box center [45, 125] width 47 height 11
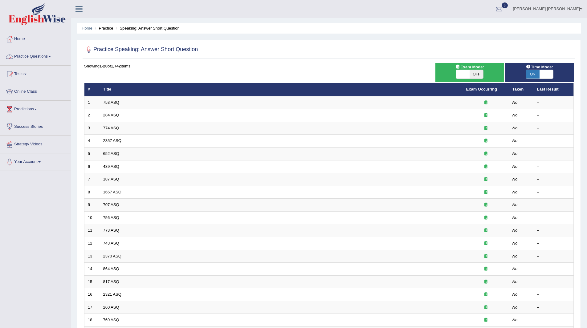
click at [28, 56] on link "Practice Questions" at bounding box center [35, 55] width 70 height 15
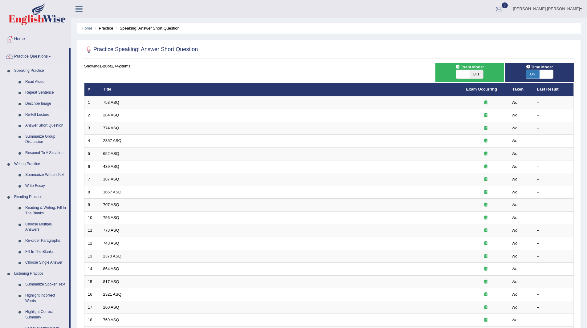
click at [39, 113] on link "Re-tell Lecture" at bounding box center [45, 114] width 47 height 11
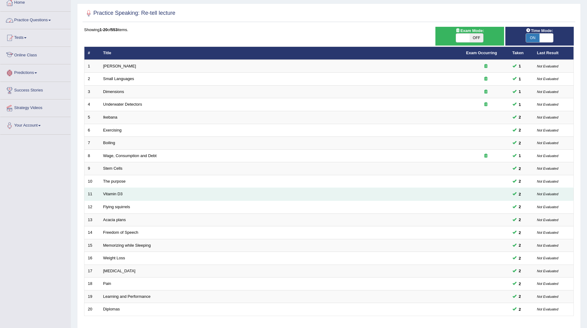
scroll to position [80, 0]
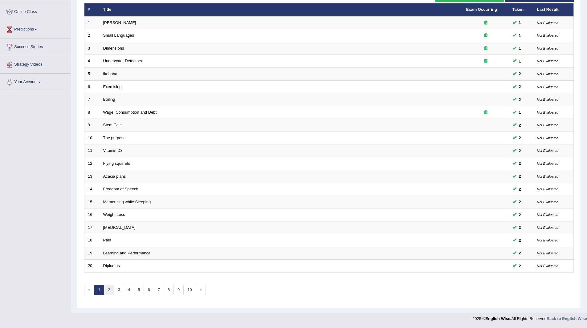
click at [109, 290] on link "2" at bounding box center [109, 290] width 10 height 10
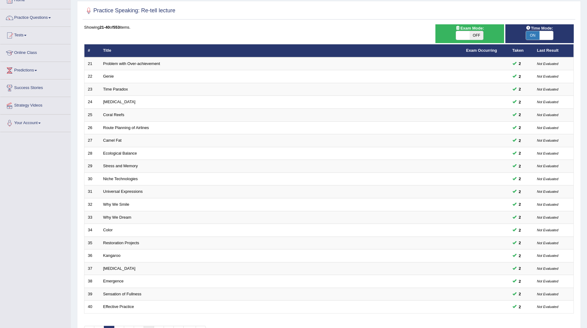
scroll to position [80, 0]
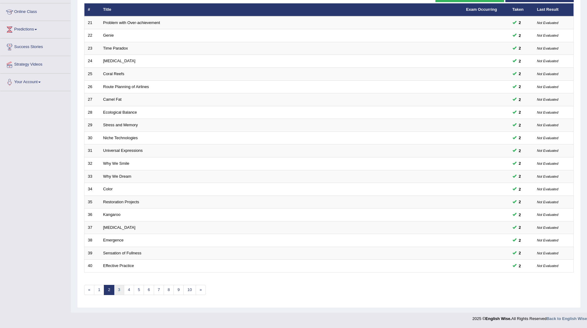
click at [119, 290] on link "3" at bounding box center [119, 290] width 10 height 10
click at [128, 289] on link "4" at bounding box center [129, 290] width 10 height 10
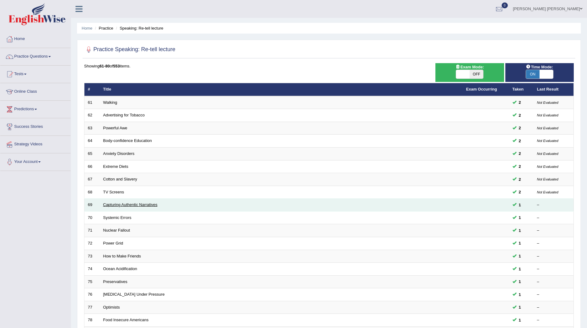
click at [121, 205] on link "Capturing Authentic Narratives" at bounding box center [130, 204] width 54 height 5
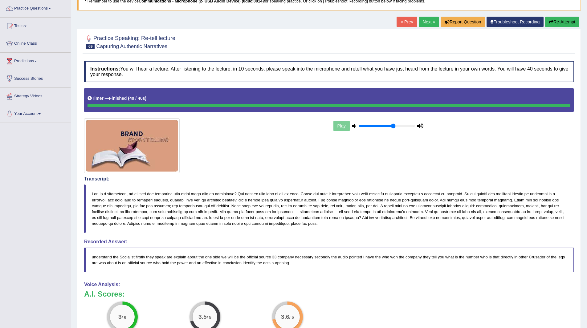
scroll to position [47, 0]
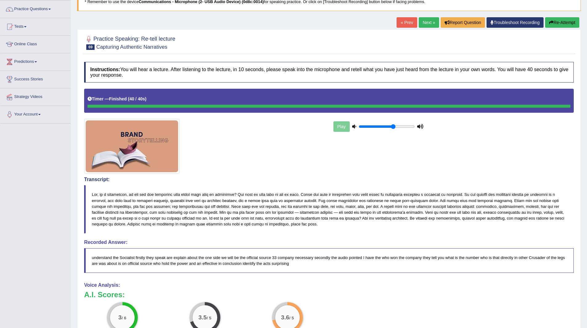
click at [426, 21] on link "Next »" at bounding box center [429, 22] width 20 height 10
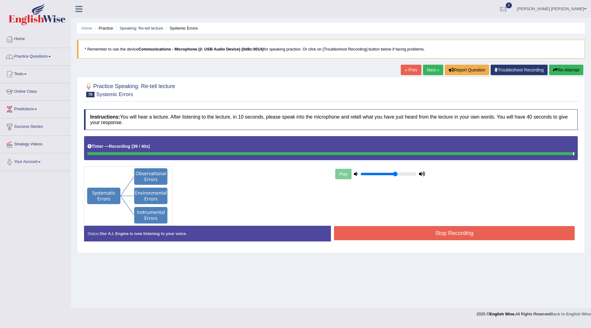
click at [410, 231] on button "Stop Recording" at bounding box center [454, 233] width 241 height 14
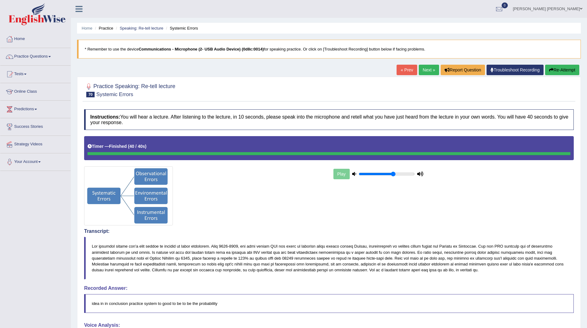
click at [27, 56] on link "Practice Questions" at bounding box center [35, 55] width 70 height 15
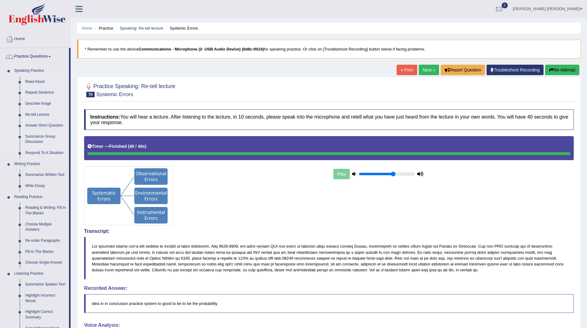
click at [35, 136] on link "Summarize Group Discussion" at bounding box center [45, 139] width 47 height 16
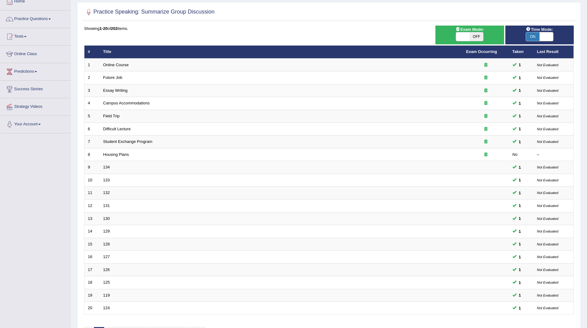
scroll to position [80, 0]
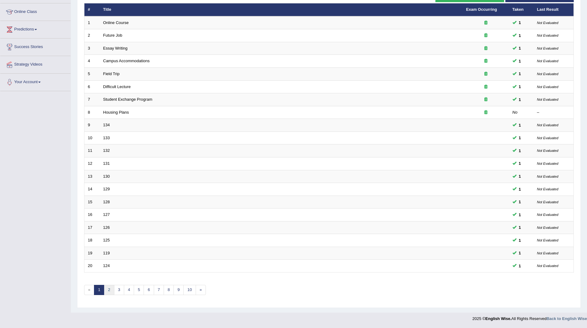
click at [109, 287] on link "2" at bounding box center [109, 290] width 10 height 10
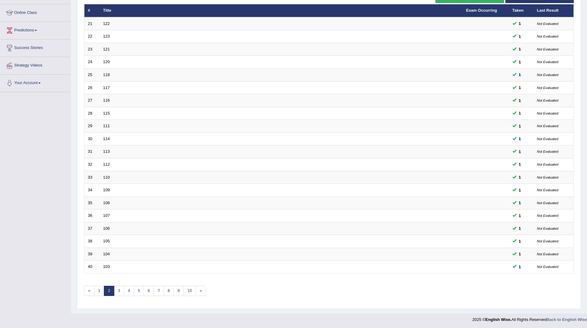
scroll to position [80, 0]
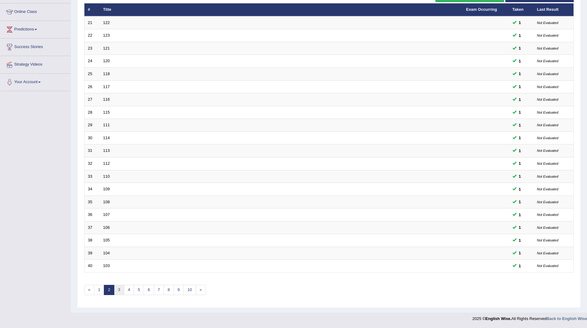
click at [117, 290] on link "3" at bounding box center [119, 290] width 10 height 10
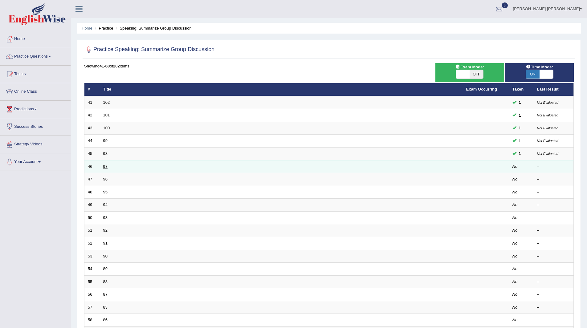
click at [104, 166] on link "97" at bounding box center [105, 166] width 4 height 5
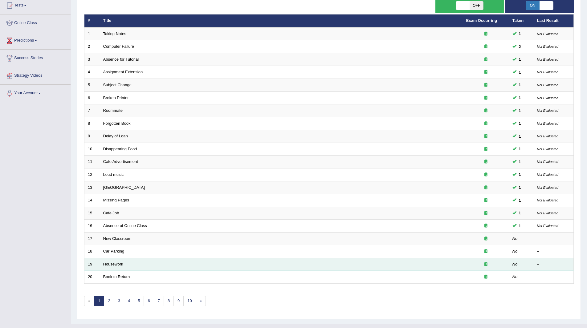
scroll to position [80, 0]
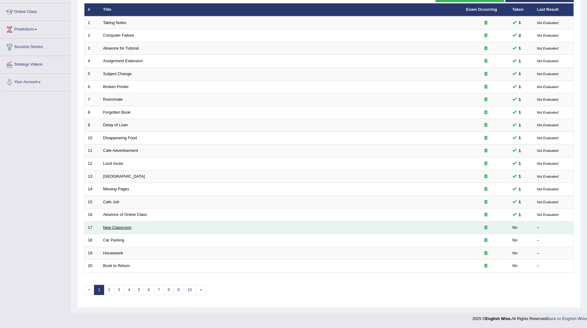
click at [114, 226] on link "New Classroom" at bounding box center [117, 227] width 28 height 5
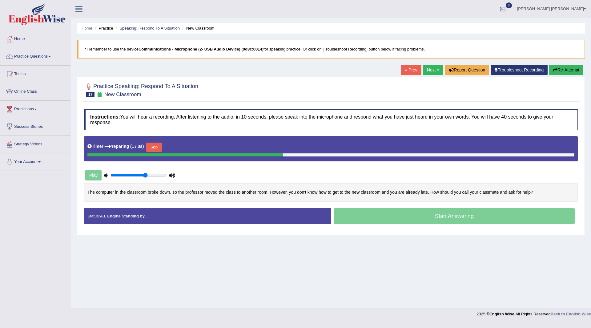
click at [158, 148] on button "Skip" at bounding box center [153, 147] width 15 height 9
click at [189, 149] on button "Skip" at bounding box center [183, 147] width 15 height 9
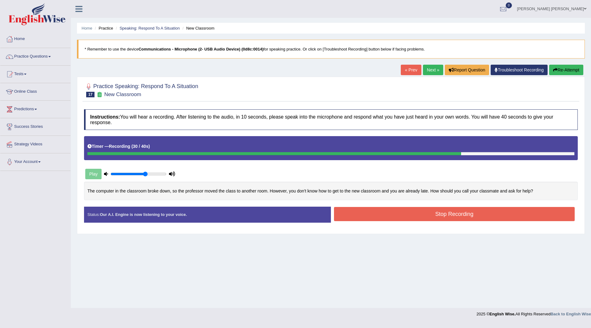
click at [377, 211] on button "Stop Recording" at bounding box center [454, 214] width 241 height 14
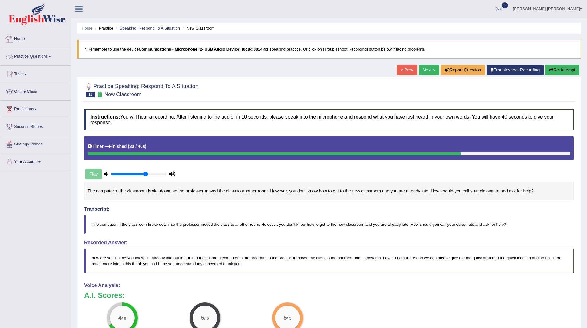
click at [20, 38] on link "Home" at bounding box center [35, 37] width 70 height 15
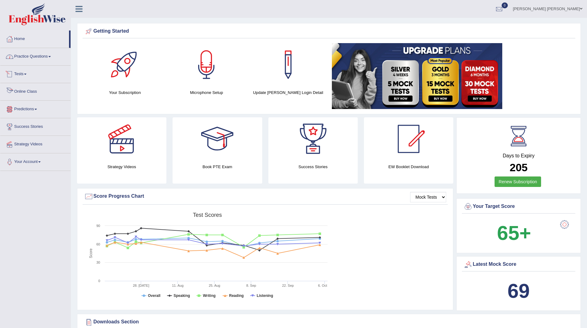
click at [37, 56] on link "Practice Questions" at bounding box center [35, 55] width 70 height 15
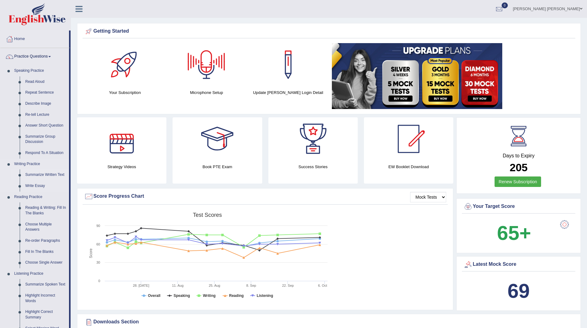
click at [48, 173] on link "Summarize Written Text" at bounding box center [45, 174] width 47 height 11
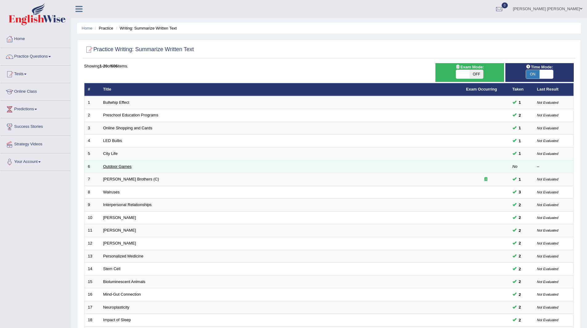
click at [117, 165] on link "Outdoor Games" at bounding box center [117, 166] width 29 height 5
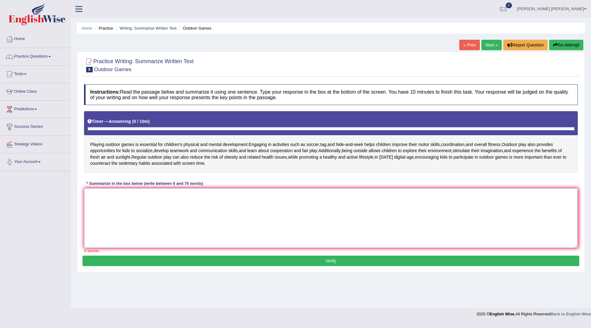
drag, startPoint x: 241, startPoint y: 210, endPoint x: 379, endPoint y: 223, distance: 139.0
click at [336, 223] on textarea at bounding box center [331, 218] width 494 height 60
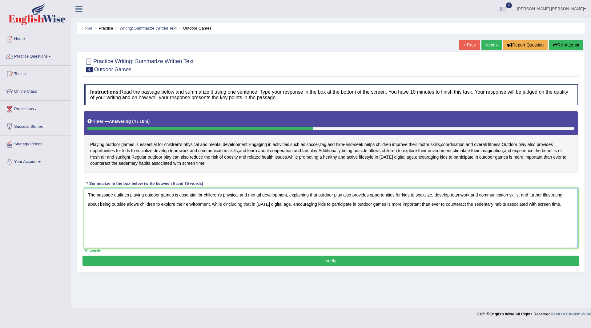
type textarea "The passage outlines playing outdoor games is essential for children's physical…"
click at [341, 263] on button "Verify" at bounding box center [331, 261] width 497 height 10
